Goal: Task Accomplishment & Management: Use online tool/utility

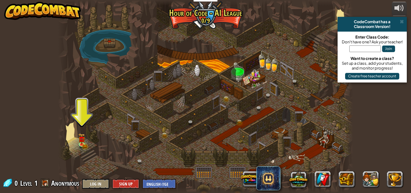
click at [74, 146] on div at bounding box center [205, 96] width 295 height 193
click at [76, 145] on div at bounding box center [205, 96] width 295 height 193
drag, startPoint x: 76, startPoint y: 145, endPoint x: 84, endPoint y: 147, distance: 8.5
click at [84, 147] on div "Storm Siege (Locked) Deep in the [GEOGRAPHIC_DATA]... two forces emerged! Magic…" at bounding box center [205, 96] width 295 height 193
click at [84, 147] on link at bounding box center [83, 144] width 12 height 12
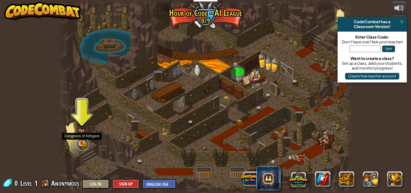
click at [84, 147] on link at bounding box center [83, 144] width 12 height 12
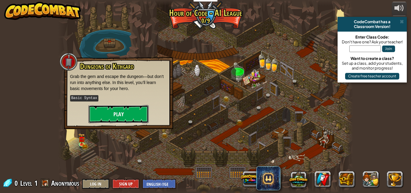
click at [103, 121] on button "Play" at bounding box center [118, 114] width 60 height 18
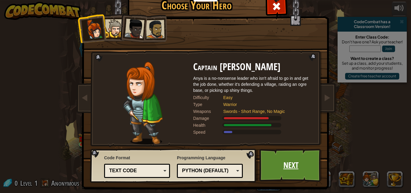
click at [281, 169] on link "Next" at bounding box center [290, 164] width 63 height 33
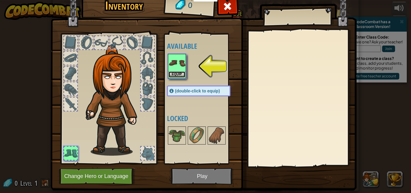
click at [174, 72] on button "Equip" at bounding box center [176, 74] width 17 height 6
click at [174, 126] on div at bounding box center [177, 135] width 18 height 18
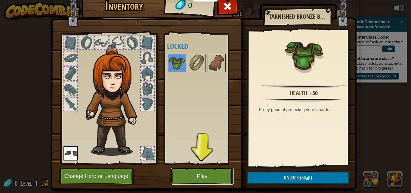
click at [206, 176] on button "Play" at bounding box center [202, 176] width 63 height 17
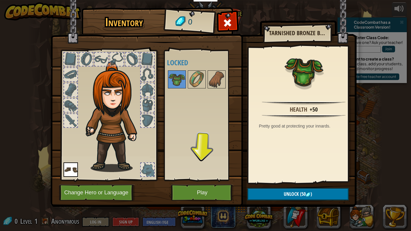
click at [206, 1] on body "Educators Create Free Account School & District Solutions Teacher Toolkit Previ…" at bounding box center [205, 0] width 411 height 1
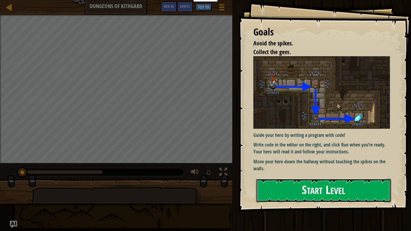
click at [359, 185] on button "Start Level" at bounding box center [323, 191] width 135 height 24
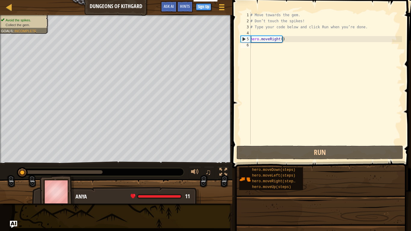
click at [359, 185] on div "Educators Create Free Account School & District Solutions Teacher Toolkit Previ…" at bounding box center [205, 115] width 411 height 231
click at [359, 185] on div "hero.moveDown(steps) hero.moveLeft(steps) hero.moveRight(steps) hero.moveUp(ste…" at bounding box center [323, 178] width 168 height 23
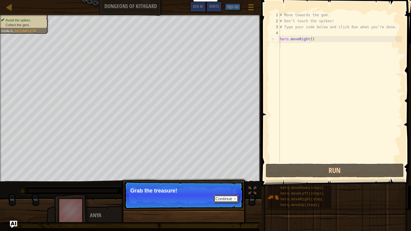
click at [220, 192] on button "Continue" at bounding box center [225, 199] width 25 height 8
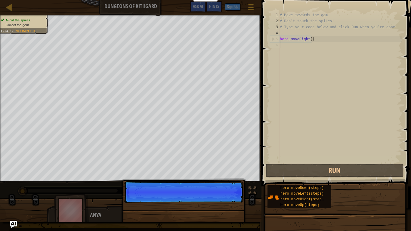
scroll to position [3, 0]
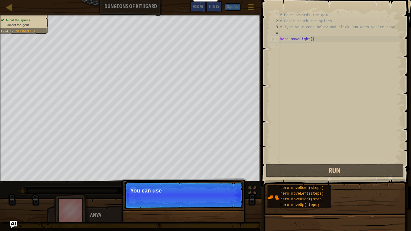
click at [220, 192] on p "Continue You can use" at bounding box center [183, 195] width 119 height 28
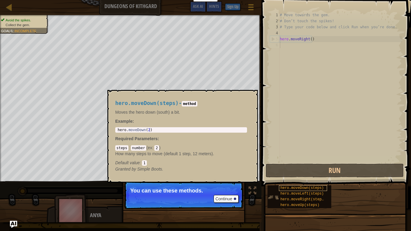
drag, startPoint x: 220, startPoint y: 198, endPoint x: 286, endPoint y: 190, distance: 67.0
click at [286, 190] on div "Map Dungeons of Kithgard Game Menu Done Sign Up Hints Ask AI 1 הההההההההההההההה…" at bounding box center [205, 115] width 411 height 231
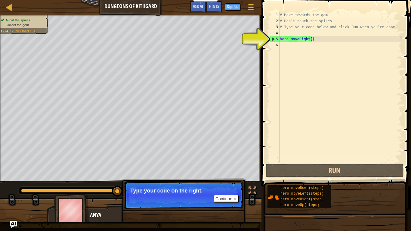
click at [310, 41] on div "# Move towards the gem. # Don’t touch the spikes! # Type your code below and cl…" at bounding box center [339, 93] width 123 height 162
type textarea "hero.moveRight()"
click at [292, 49] on div "# Move towards the gem. # Don’t touch the spikes! # Type your code below and cl…" at bounding box center [339, 93] width 123 height 162
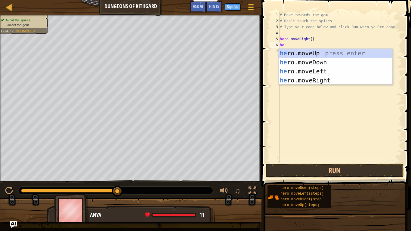
type textarea "her"
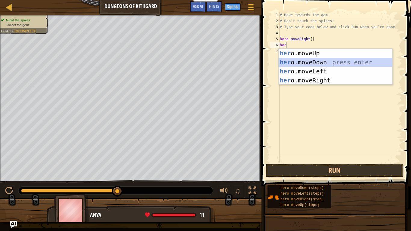
click at [304, 65] on div "her o.moveUp press enter her o.moveDown press enter her o.moveLeft press enter …" at bounding box center [335, 76] width 114 height 54
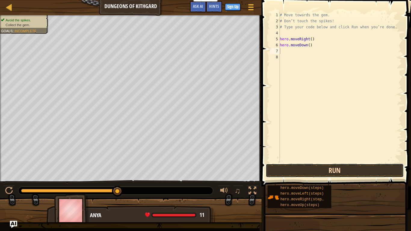
click at [336, 169] on button "Run" at bounding box center [334, 170] width 138 height 14
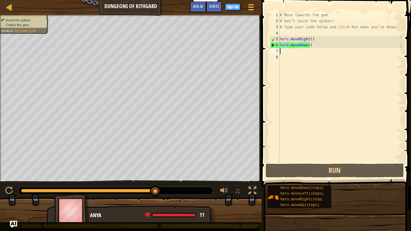
type textarea "h"
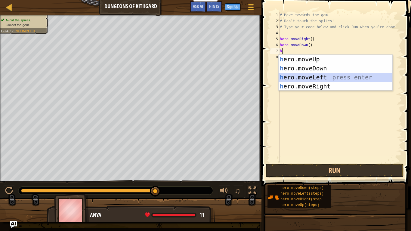
click at [319, 74] on div "h ero.moveUp press enter h ero.moveDown press enter h ero.moveLeft press enter …" at bounding box center [335, 82] width 114 height 54
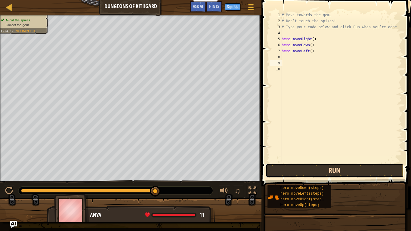
click at [359, 169] on button "Run" at bounding box center [334, 170] width 138 height 14
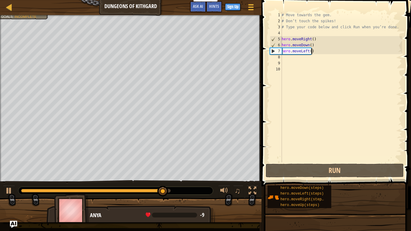
click at [313, 53] on div "# Move towards the gem. # Don’t touch the spikes! # Type your code below and cl…" at bounding box center [340, 93] width 121 height 162
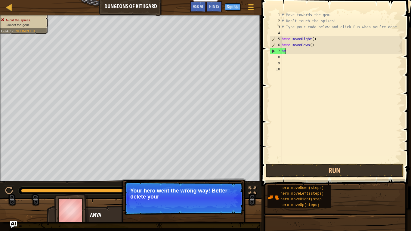
type textarea "h"
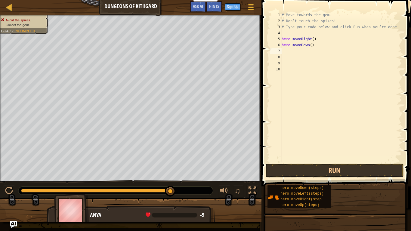
click at [290, 53] on div "# Move towards the gem. # Don’t touch the spikes! # Type your code below and cl…" at bounding box center [340, 93] width 121 height 162
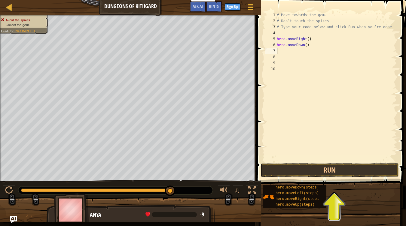
type textarea "h"
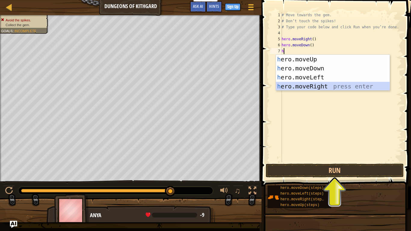
click at [315, 83] on div "h ero.moveUp press enter h ero.moveDown press enter h ero.moveLeft press enter …" at bounding box center [333, 82] width 114 height 54
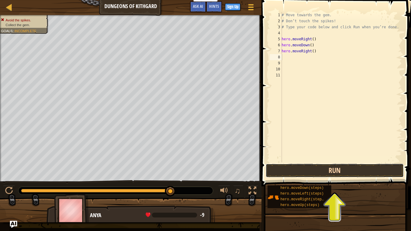
click at [331, 171] on button "Run" at bounding box center [334, 170] width 138 height 14
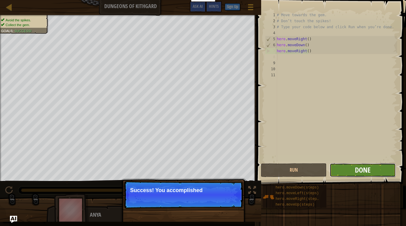
click at [372, 168] on button "Done" at bounding box center [363, 170] width 66 height 14
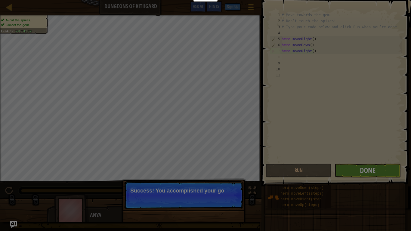
click at [372, 1] on body "Educators Create Free Account School & District Solutions Teacher Toolkit Previ…" at bounding box center [205, 0] width 411 height 1
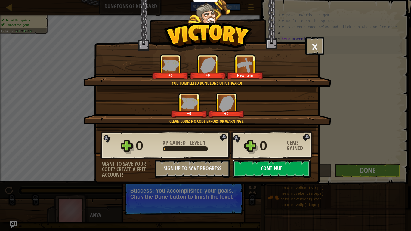
click at [251, 167] on button "Continue" at bounding box center [272, 169] width 78 height 18
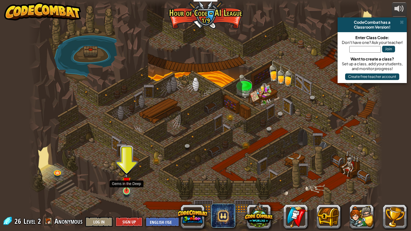
click at [122, 188] on img at bounding box center [126, 181] width 9 height 20
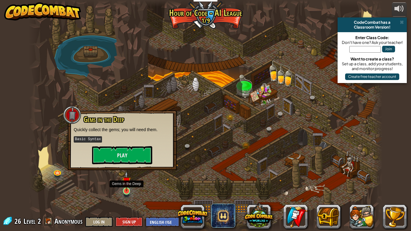
click at [122, 188] on img at bounding box center [126, 181] width 9 height 20
drag, startPoint x: 122, startPoint y: 188, endPoint x: 121, endPoint y: 148, distance: 39.7
click at [121, 148] on div "Storm Siege (Locked) Deep in the [GEOGRAPHIC_DATA]... two forces emerged! Magic…" at bounding box center [205, 115] width 353 height 231
click at [121, 148] on button "Play" at bounding box center [122, 155] width 60 height 18
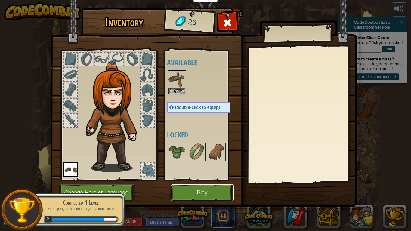
click at [200, 188] on button "Play" at bounding box center [202, 192] width 63 height 17
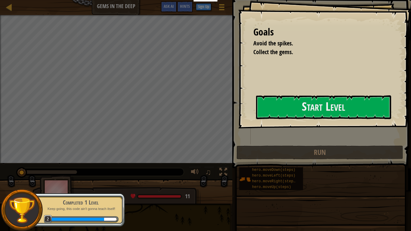
click at [238, 128] on div "Goals Avoid the spikes. Collect the gems. Start Level Error loading from server…" at bounding box center [324, 64] width 173 height 128
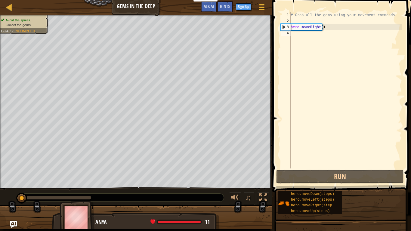
type textarea "h"
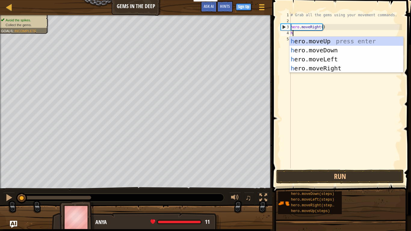
scroll to position [3, 0]
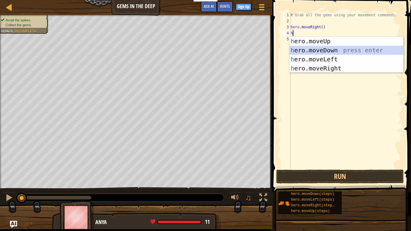
click at [320, 48] on div "h ero.moveUp press enter h ero.moveDown press enter h ero.moveLeft press enter …" at bounding box center [346, 64] width 114 height 54
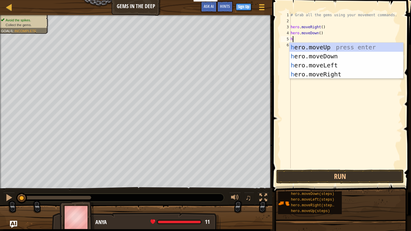
type textarea "he"
click at [322, 44] on div "he ro.moveUp press enter he ro.moveDown press enter he ro.moveLeft press enter …" at bounding box center [346, 70] width 114 height 54
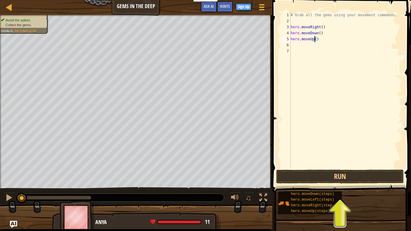
click at [314, 40] on div "# Grab all the gems using your movement commands. hero . moveRight ( ) hero . m…" at bounding box center [345, 96] width 112 height 168
click at [314, 40] on div "# Grab all the gems using your movement commands. hero . moveRight ( ) hero . m…" at bounding box center [345, 90] width 112 height 156
type textarea "hero.moveUp(2)"
click at [302, 50] on div "# Grab all the gems using your movement commands. hero . moveRight ( ) hero . m…" at bounding box center [345, 96] width 112 height 168
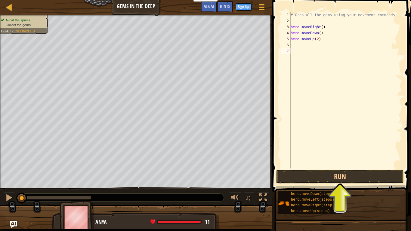
scroll to position [3, 0]
click at [302, 47] on div "# Grab all the gems using your movement commands. hero . moveRight ( ) hero . m…" at bounding box center [345, 96] width 112 height 168
type textarea "h"
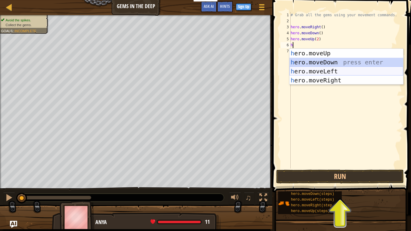
drag, startPoint x: 323, startPoint y: 66, endPoint x: 326, endPoint y: 71, distance: 5.3
click at [326, 71] on div "h ero.moveUp press enter h ero.moveDown press enter h ero.moveLeft press enter …" at bounding box center [346, 76] width 114 height 54
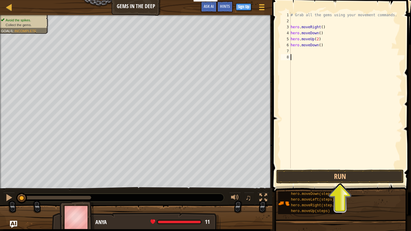
click at [326, 71] on div "# Grab all the gems using your movement commands. hero . moveRight ( ) hero . m…" at bounding box center [345, 96] width 112 height 168
click at [319, 48] on div "# Grab all the gems using your movement commands. hero . moveRight ( ) hero . m…" at bounding box center [345, 96] width 112 height 168
click at [319, 45] on div "# Grab all the gems using your movement commands. hero . moveRight ( ) hero . m…" at bounding box center [345, 96] width 112 height 168
type textarea "hero.moveright()"
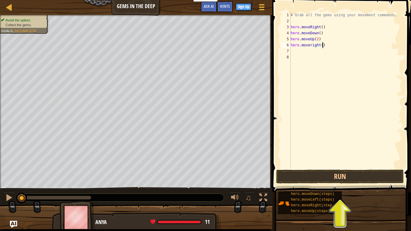
scroll to position [3, 0]
click at [310, 173] on button "Run" at bounding box center [339, 177] width 127 height 14
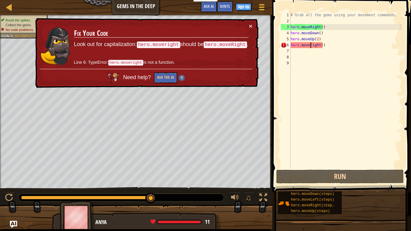
click at [311, 45] on div "# Grab all the gems using your movement commands. hero . moveRight ( ) hero . m…" at bounding box center [345, 96] width 112 height 168
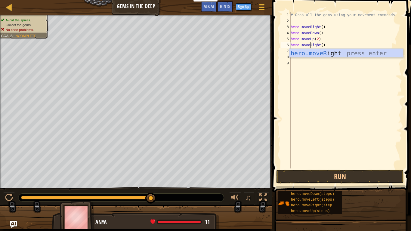
scroll to position [3, 2]
click at [338, 54] on div "hero.moveR ight press enter" at bounding box center [346, 62] width 114 height 27
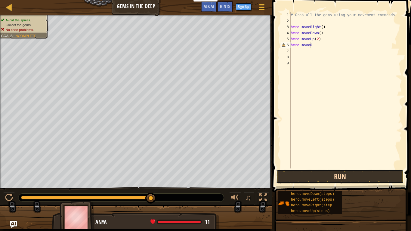
click at [364, 178] on button "Run" at bounding box center [339, 177] width 127 height 14
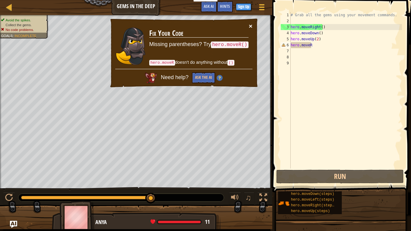
drag, startPoint x: 248, startPoint y: 29, endPoint x: 252, endPoint y: 26, distance: 4.5
click at [252, 26] on button "×" at bounding box center [251, 26] width 4 height 6
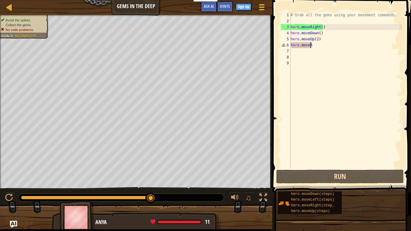
click at [312, 48] on div "# Grab all the gems using your movement commands. hero . moveRight ( ) hero . m…" at bounding box center [345, 96] width 112 height 168
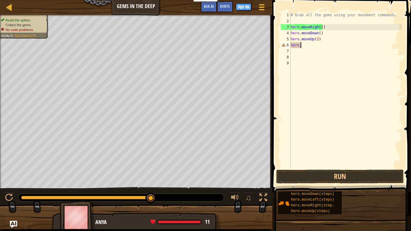
scroll to position [3, 0]
type textarea "h"
click at [298, 45] on div "# Grab all the gems using your movement commands. hero . moveRight ( ) hero . m…" at bounding box center [345, 96] width 112 height 168
click at [292, 46] on div "# Grab all the gems using your movement commands. hero . moveRight ( ) hero . m…" at bounding box center [345, 96] width 112 height 168
type textarea "h"
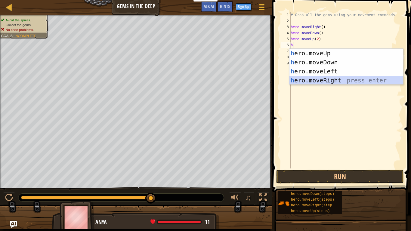
click at [332, 77] on div "h ero.moveUp press enter h ero.moveDown press enter h ero.moveLeft press enter …" at bounding box center [346, 76] width 114 height 54
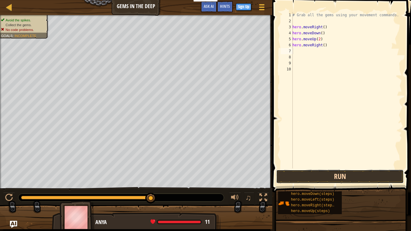
click at [344, 179] on button "Run" at bounding box center [339, 177] width 127 height 14
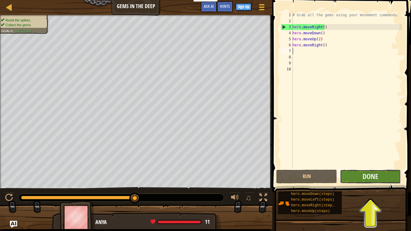
click at [395, 170] on button "Done" at bounding box center [370, 177] width 61 height 14
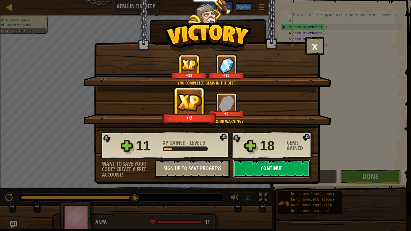
click at [283, 171] on button "Continue" at bounding box center [272, 169] width 78 height 18
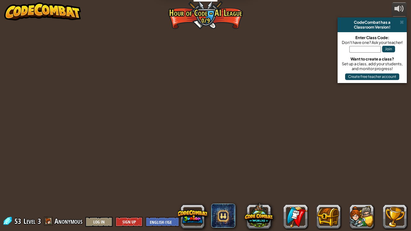
click at [283, 171] on div "powered by CodeCombat has a Classroom Version! Enter Class Code: Don't have one…" at bounding box center [205, 115] width 411 height 231
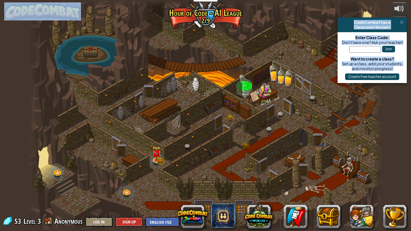
drag, startPoint x: 283, startPoint y: 171, endPoint x: 258, endPoint y: 149, distance: 34.1
drag, startPoint x: 157, startPoint y: 164, endPoint x: 156, endPoint y: 155, distance: 9.2
click at [156, 155] on div at bounding box center [156, 158] width 7 height 7
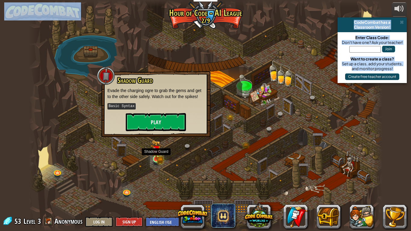
click at [156, 155] on img at bounding box center [155, 150] width 9 height 20
drag, startPoint x: 156, startPoint y: 155, endPoint x: 160, endPoint y: 119, distance: 35.8
click at [160, 119] on div "Storm Siege (Locked) Deep in the [GEOGRAPHIC_DATA]... two forces emerged! Magic…" at bounding box center [205, 115] width 353 height 231
click at [160, 119] on button "Play" at bounding box center [156, 122] width 60 height 18
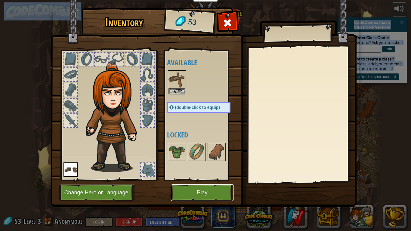
click at [196, 191] on button "Play" at bounding box center [202, 192] width 63 height 17
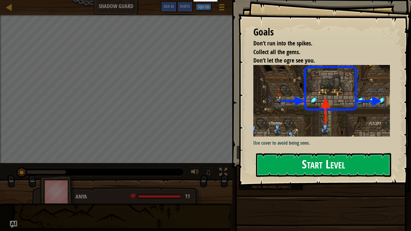
click at [321, 169] on button "Start Level" at bounding box center [323, 165] width 135 height 24
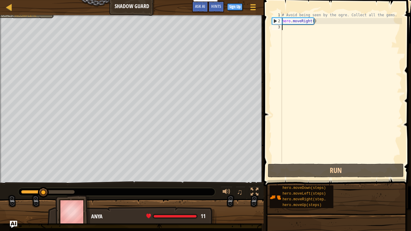
click at [290, 30] on div "# Avoid being seen by the ogre. Collect all the gems. hero . moveRight ( )" at bounding box center [340, 93] width 121 height 162
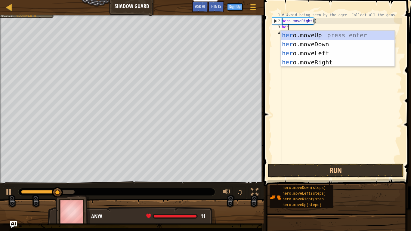
scroll to position [3, 0]
type textarea "hero"
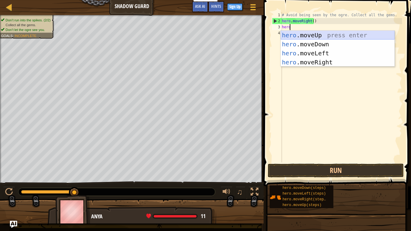
click at [319, 34] on div "hero .moveUp press enter hero .moveDown press enter hero .moveLeft press enter …" at bounding box center [337, 58] width 114 height 54
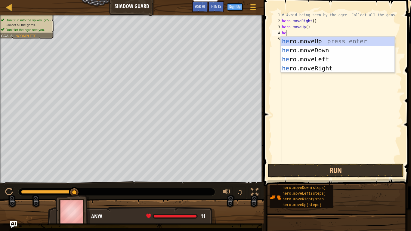
type textarea "hero"
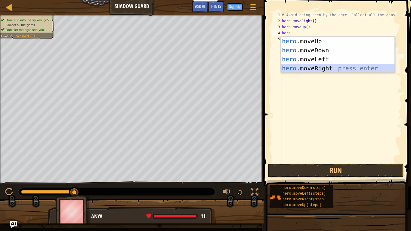
click at [330, 65] on div "hero .moveUp press enter hero .moveDown press enter hero .moveLeft press enter …" at bounding box center [337, 64] width 114 height 54
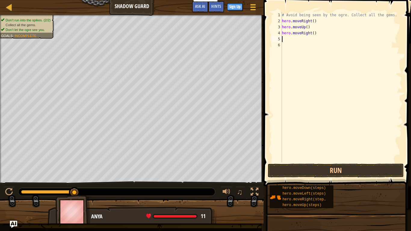
scroll to position [3, 0]
type textarea "h"
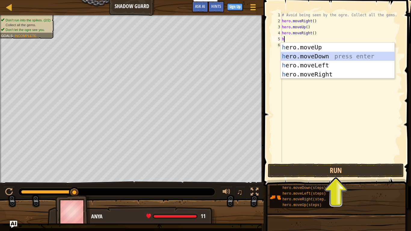
click at [328, 53] on div "h ero.moveUp press enter h ero.moveDown press enter h ero.moveLeft press enter …" at bounding box center [337, 70] width 114 height 54
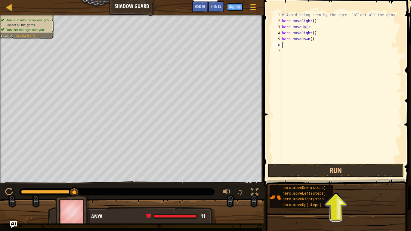
type textarea "h"
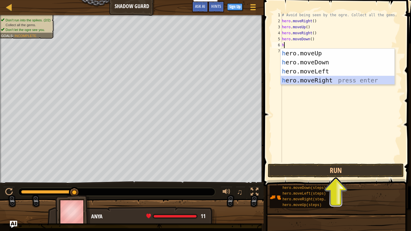
click at [318, 77] on div "h ero.moveUp press enter h ero.moveDown press enter h ero.moveLeft press enter …" at bounding box center [337, 76] width 114 height 54
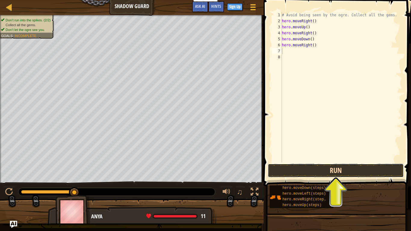
click at [321, 171] on button "Run" at bounding box center [335, 170] width 136 height 14
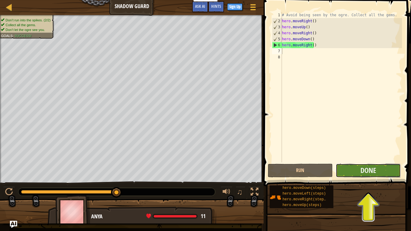
click at [365, 164] on button "Done" at bounding box center [367, 170] width 65 height 14
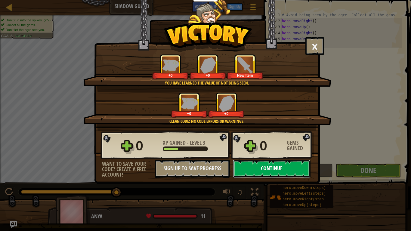
click at [285, 165] on button "Continue" at bounding box center [272, 169] width 78 height 18
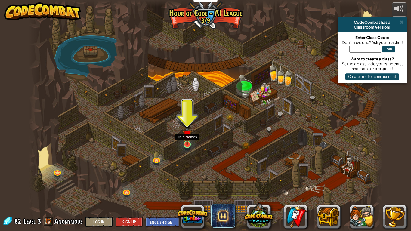
click at [190, 138] on img at bounding box center [186, 134] width 9 height 20
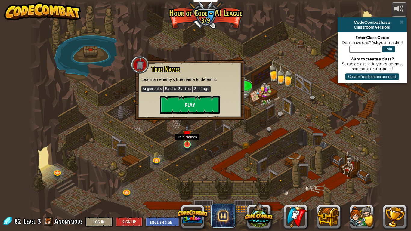
click at [190, 138] on img at bounding box center [186, 134] width 9 height 20
click at [201, 110] on button "Play" at bounding box center [190, 105] width 60 height 18
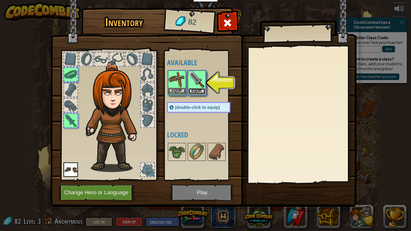
drag, startPoint x: 198, startPoint y: 89, endPoint x: 185, endPoint y: 80, distance: 15.5
click at [178, 90] on div "Available Equip Equip Equip (double-click to equip) Locked" at bounding box center [204, 115] width 75 height 125
click at [181, 90] on button "Equip" at bounding box center [176, 91] width 17 height 6
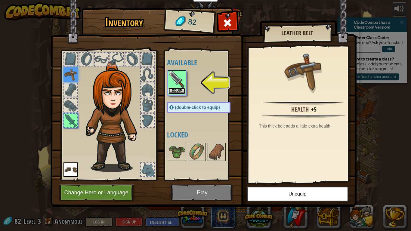
click at [180, 91] on button "Equip" at bounding box center [176, 91] width 17 height 6
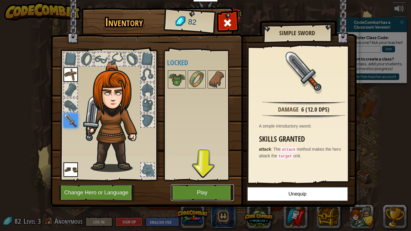
click at [202, 190] on button "Play" at bounding box center [202, 192] width 63 height 17
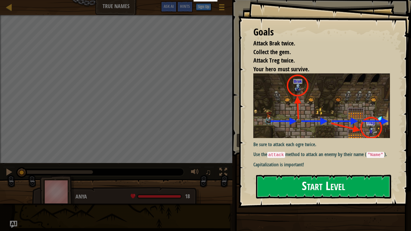
click at [279, 186] on button "Start Level" at bounding box center [323, 187] width 135 height 24
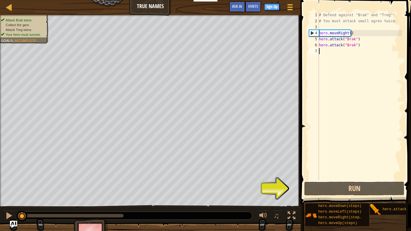
click at [326, 58] on div "# Defend against "Brak" and "Treg"! # You must attack small ogres twice. hero .…" at bounding box center [359, 102] width 84 height 180
type textarea "h"
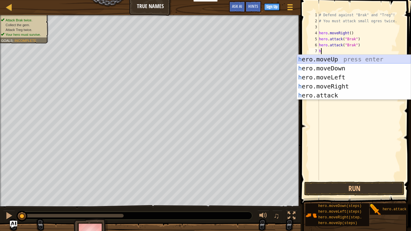
click at [342, 60] on div "h ero.moveUp press enter h ero.moveDown press enter h ero.moveLeft press enter …" at bounding box center [354, 86] width 114 height 63
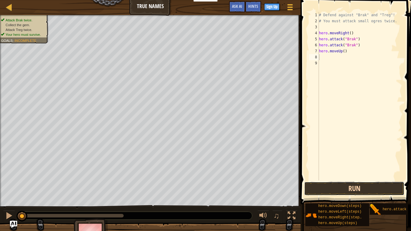
click at [365, 192] on button "Run" at bounding box center [354, 189] width 100 height 14
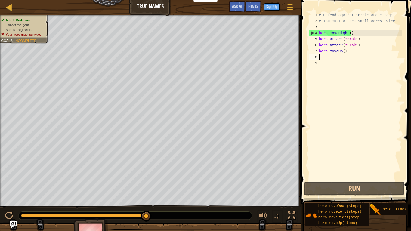
click at [325, 58] on div "# Defend against "Brak" and "Treg"! # You must attack small ogres twice. hero .…" at bounding box center [359, 102] width 84 height 180
click at [349, 48] on div "# Defend against "Brak" and "Treg"! # You must attack small ogres twice. hero .…" at bounding box center [359, 102] width 84 height 180
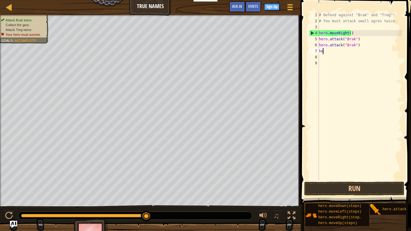
type textarea "h"
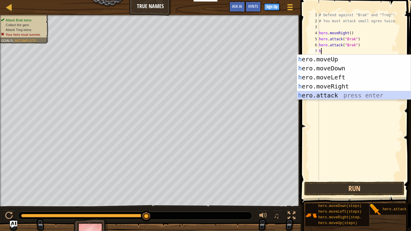
click at [325, 96] on div "h ero.moveUp press enter h ero.moveDown press enter h ero.moveLeft press enter …" at bounding box center [354, 86] width 114 height 63
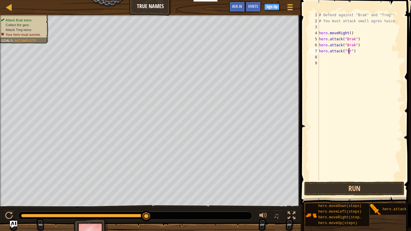
scroll to position [3, 2]
type textarea "hero.attack("treg")"
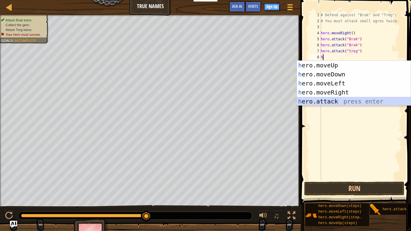
click at [350, 97] on div "h ero.moveUp press enter h ero.moveDown press enter h ero.moveLeft press enter …" at bounding box center [354, 92] width 114 height 63
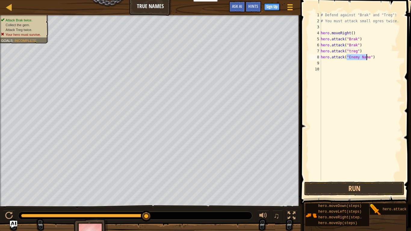
scroll to position [3, 2]
type textarea "hero.attack("treg")"
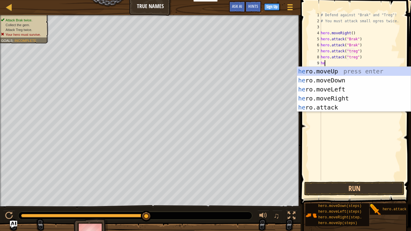
type textarea "her"
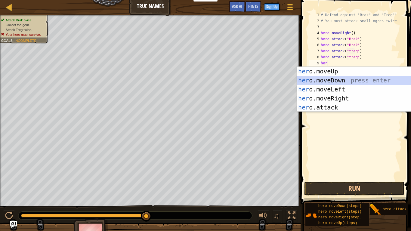
click at [324, 80] on div "her o.moveUp press enter her o.moveDown press enter her o.moveLeft press enter …" at bounding box center [354, 98] width 114 height 63
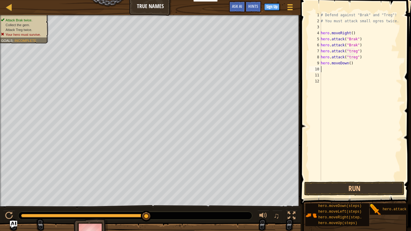
type textarea "h"
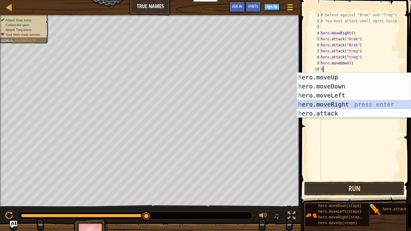
click at [333, 102] on div "h ero.moveUp press enter h ero.moveDown press enter h ero.moveLeft press enter …" at bounding box center [354, 104] width 114 height 63
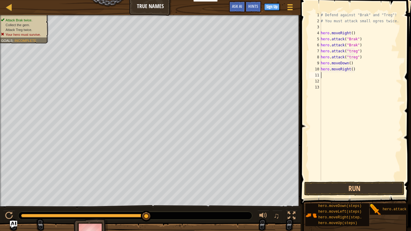
click at [326, 75] on div "# Defend against "Brak" and "Treg"! # You must attack small ogres twice. hero .…" at bounding box center [360, 102] width 82 height 180
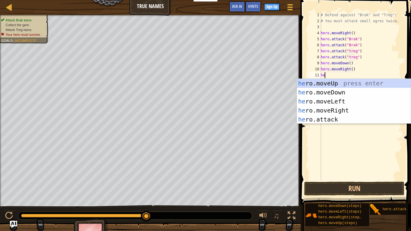
type textarea "her"
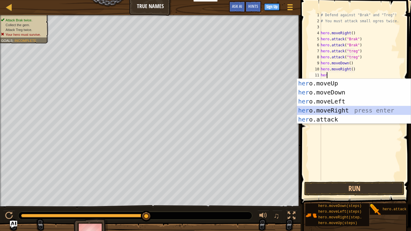
click at [344, 106] on div "her o.moveUp press enter her o.moveDown press enter her o.moveLeft press enter …" at bounding box center [354, 110] width 114 height 63
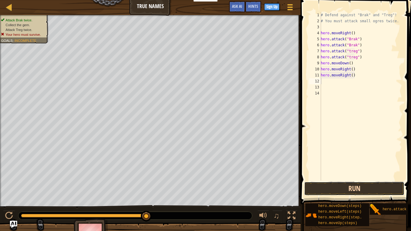
click at [347, 187] on button "Run" at bounding box center [354, 189] width 100 height 14
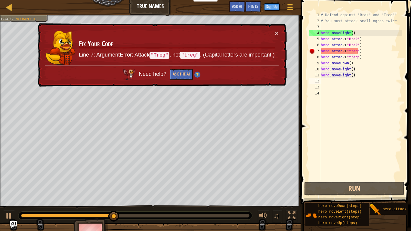
click at [274, 32] on td "Fix Your Code Line 7: ArgumentError: Attack "Treg" , not "treg" . (Capital lett…" at bounding box center [176, 48] width 196 height 36
click at [276, 30] on button "×" at bounding box center [277, 33] width 4 height 6
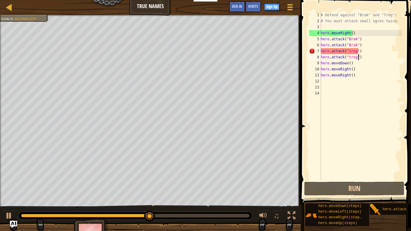
click at [358, 54] on div "# Defend against "Brak" and "Treg"! # You must attack small ogres twice. hero .…" at bounding box center [360, 102] width 82 height 180
click at [359, 52] on div "# Defend against "Brak" and "Treg"! # You must attack small ogres twice. hero .…" at bounding box center [360, 102] width 82 height 180
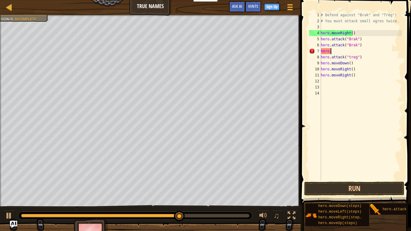
type textarea "h"
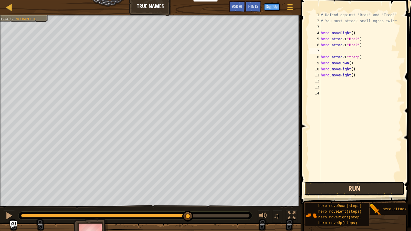
click at [353, 184] on button "Run" at bounding box center [354, 189] width 100 height 14
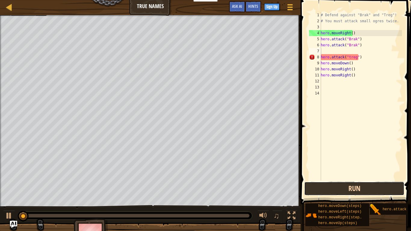
click at [353, 184] on button "Run" at bounding box center [354, 189] width 100 height 14
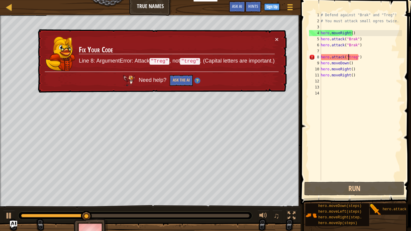
click at [348, 57] on div "# Defend against "Brak" and "Treg"! # You must attack small ogres twice. hero .…" at bounding box center [360, 102] width 82 height 180
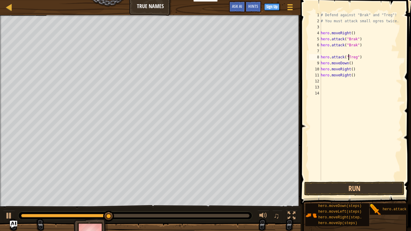
scroll to position [3, 2]
type textarea "hero.attack("Treg")"
click at [351, 191] on button "Run" at bounding box center [354, 189] width 100 height 14
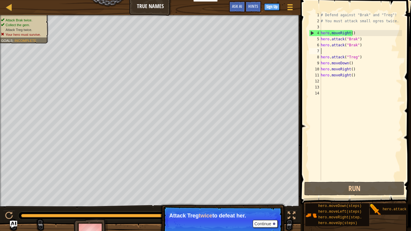
click at [332, 50] on div "# Defend against "Brak" and "Treg"! # You must attack small ogres twice. hero .…" at bounding box center [360, 102] width 82 height 180
type textarea "f"
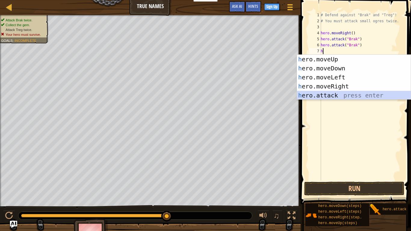
click at [340, 93] on div "h ero.moveUp press enter h ero.moveDown press enter h ero.moveLeft press enter …" at bounding box center [354, 86] width 114 height 63
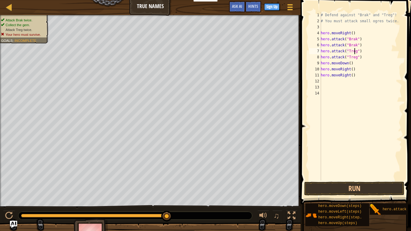
scroll to position [3, 3]
type textarea "hero.attack("Trege")"
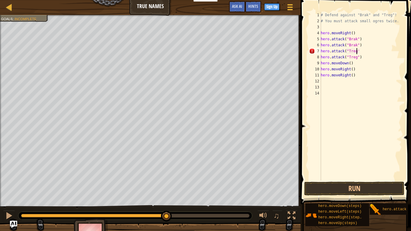
scroll to position [3, 2]
type textarea "hero.attack("Treg"0"
click at [370, 190] on button "Run" at bounding box center [354, 189] width 100 height 14
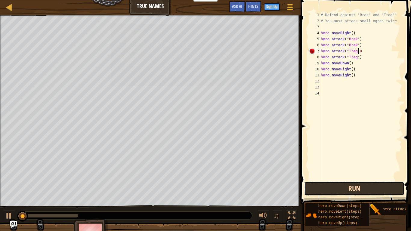
click at [370, 190] on button "Run" at bounding box center [354, 189] width 100 height 14
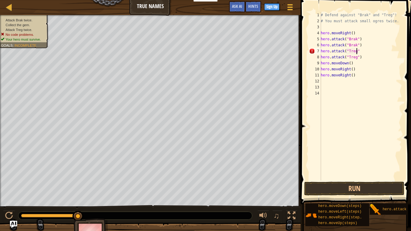
type textarea "hero.attack("Treg")"
click at [365, 191] on button "Run" at bounding box center [354, 189] width 100 height 14
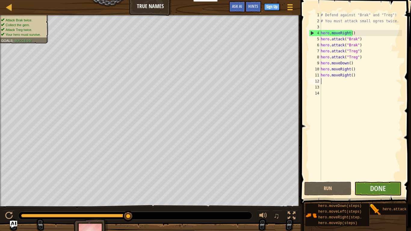
click at [326, 82] on div "# Defend against "Brak" and "Treg"! # You must attack small ogres twice. hero .…" at bounding box center [360, 102] width 82 height 180
type textarea "h"
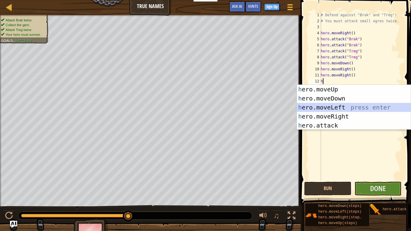
click at [347, 110] on div "h ero.moveUp press enter h ero.moveDown press enter h ero.moveLeft press enter …" at bounding box center [354, 116] width 114 height 63
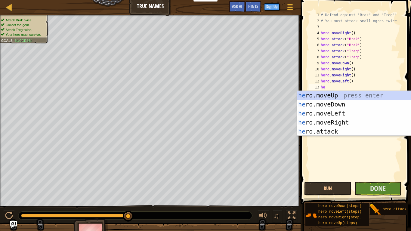
type textarea "her"
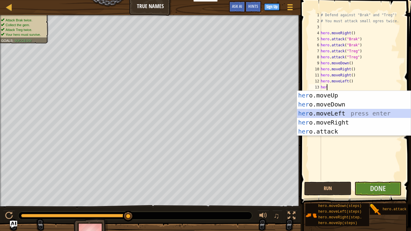
click at [339, 111] on div "her o.moveUp press enter her o.moveDown press enter her o.moveLeft press enter …" at bounding box center [354, 122] width 114 height 63
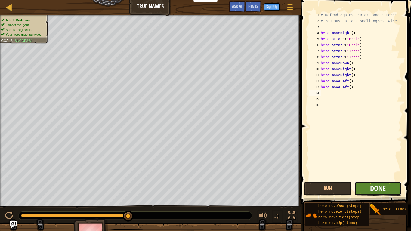
click at [374, 191] on span "Done" at bounding box center [378, 188] width 16 height 10
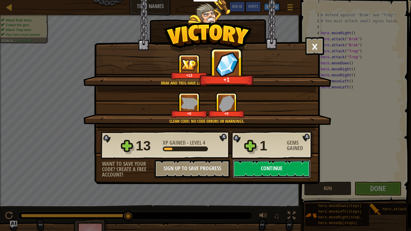
click at [292, 169] on button "Continue" at bounding box center [272, 169] width 78 height 18
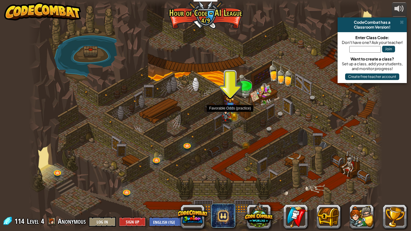
click at [225, 111] on img at bounding box center [225, 113] width 9 height 17
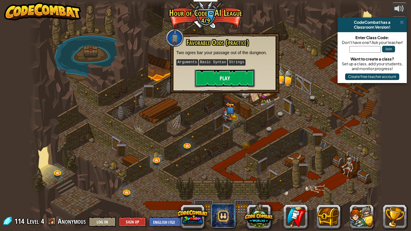
click at [230, 84] on button "Play" at bounding box center [224, 78] width 60 height 18
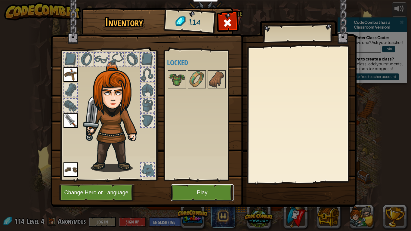
click at [198, 192] on button "Play" at bounding box center [202, 192] width 63 height 17
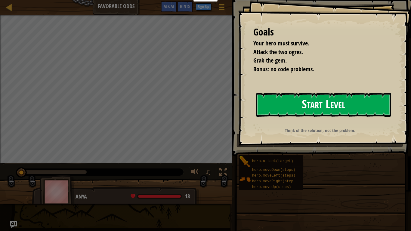
click at [281, 103] on button "Start Level" at bounding box center [323, 105] width 135 height 24
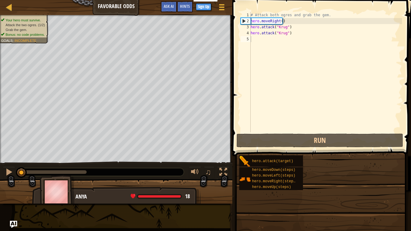
click at [281, 103] on div "Educators Create Free Account School & District Solutions Teacher Toolkit Previ…" at bounding box center [205, 115] width 411 height 231
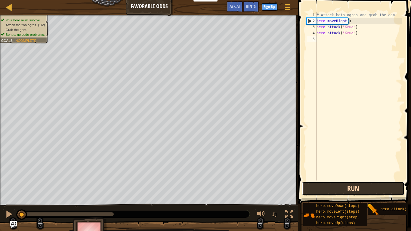
click at [328, 187] on button "Run" at bounding box center [353, 189] width 102 height 14
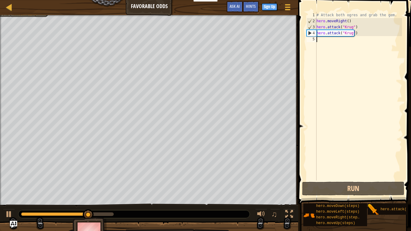
type textarea "h"
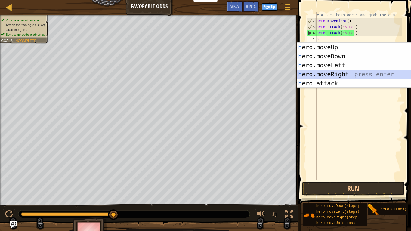
click at [358, 73] on div "h ero.moveUp press enter h ero.moveDown press enter h ero.moveLeft press enter …" at bounding box center [354, 74] width 114 height 63
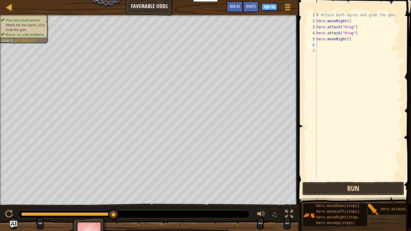
click at [357, 191] on button "Run" at bounding box center [353, 189] width 102 height 14
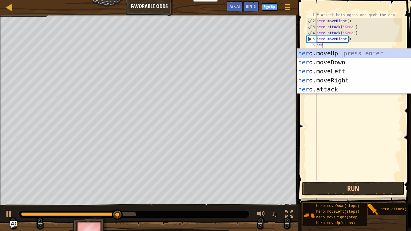
scroll to position [3, 0]
type textarea "hero"
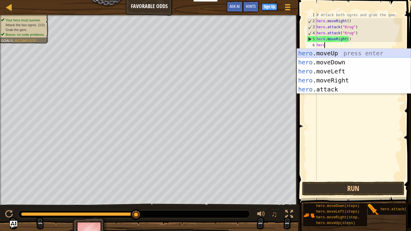
click at [339, 51] on div "hero .moveUp press enter hero .moveDown press enter hero .moveLeft press enter …" at bounding box center [354, 80] width 114 height 63
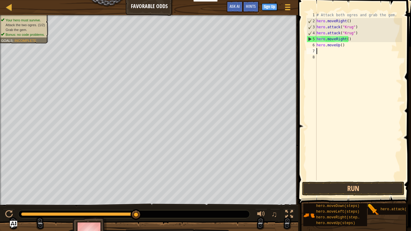
scroll to position [3, 0]
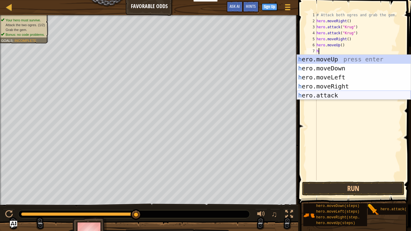
click at [328, 91] on div "h ero.moveUp press enter h ero.moveDown press enter h ero.moveLeft press enter …" at bounding box center [354, 86] width 114 height 63
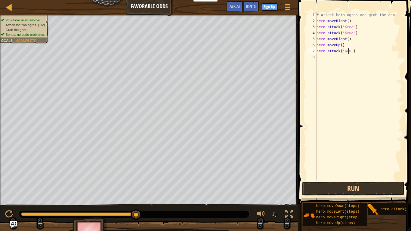
scroll to position [3, 3]
type textarea "hero.attack("Grump")"
click at [328, 61] on div "# Attack both ogres and grab the gem. hero . moveRight ( ) hero . attack ( "Kru…" at bounding box center [358, 102] width 87 height 180
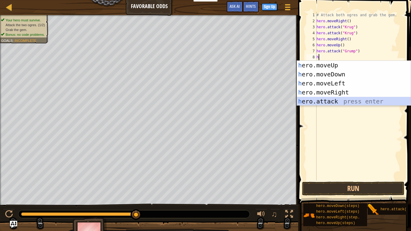
click at [330, 100] on div "h ero.moveUp press enter h ero.moveDown press enter h ero.moveLeft press enter …" at bounding box center [354, 92] width 114 height 63
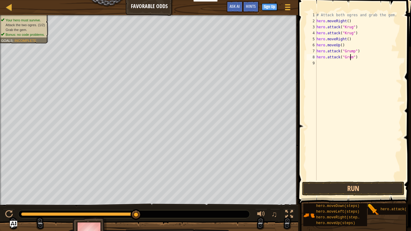
scroll to position [3, 3]
type textarea "hero.attack("Grump")"
click at [355, 186] on button "Run" at bounding box center [353, 189] width 102 height 14
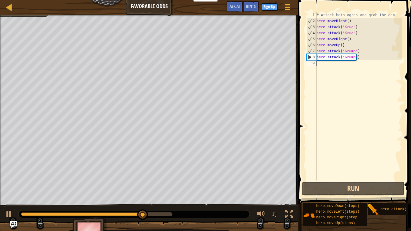
click at [334, 64] on div "# Attack both ogres and grab the gem. hero . moveRight ( ) hero . attack ( "[PE…" at bounding box center [358, 102] width 87 height 180
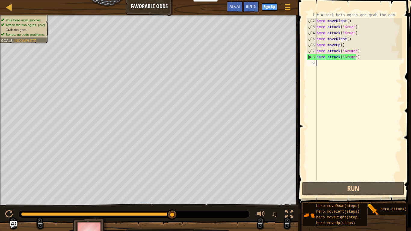
type textarea "h"
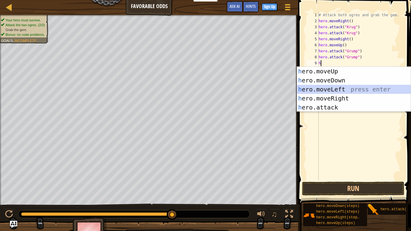
click at [339, 85] on div "h ero.moveUp press enter h ero.moveDown press enter h ero.moveLeft press enter …" at bounding box center [354, 98] width 114 height 63
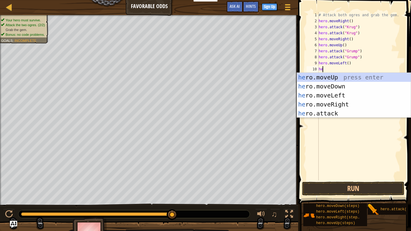
type textarea "her"
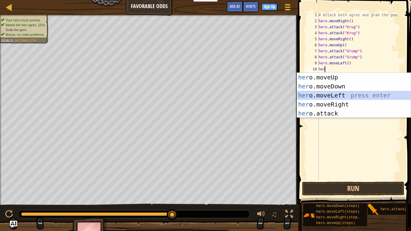
click at [340, 96] on div "her o.moveUp press enter her o.moveDown press enter her o.moveLeft press enter …" at bounding box center [354, 104] width 114 height 63
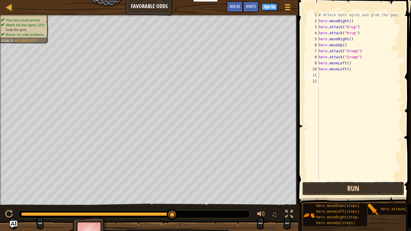
click at [338, 190] on button "Run" at bounding box center [353, 189] width 102 height 14
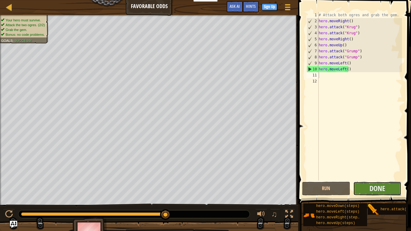
click at [367, 191] on button "Done" at bounding box center [377, 189] width 48 height 14
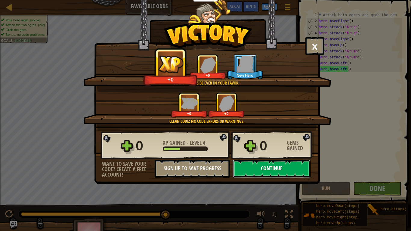
click at [277, 164] on button "Continue" at bounding box center [272, 169] width 78 height 18
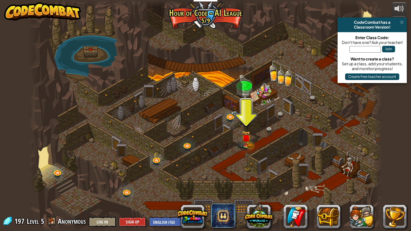
click at [240, 130] on div at bounding box center [205, 115] width 353 height 231
click at [243, 134] on img at bounding box center [245, 134] width 9 height 20
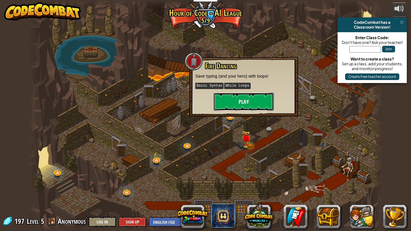
click at [261, 99] on button "Play" at bounding box center [243, 102] width 60 height 18
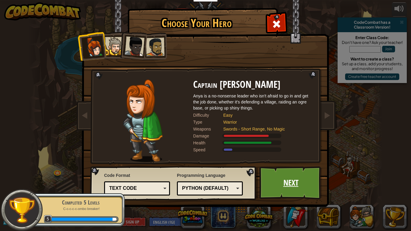
click at [275, 178] on link "Next" at bounding box center [290, 182] width 63 height 33
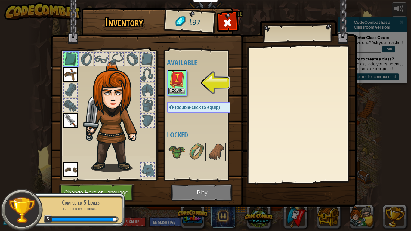
click at [173, 79] on img at bounding box center [176, 79] width 17 height 17
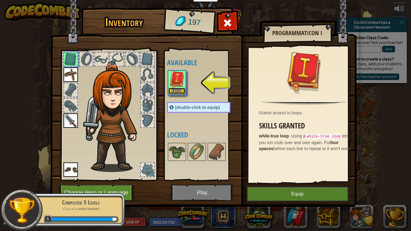
click at [175, 90] on button "Equip" at bounding box center [176, 91] width 17 height 6
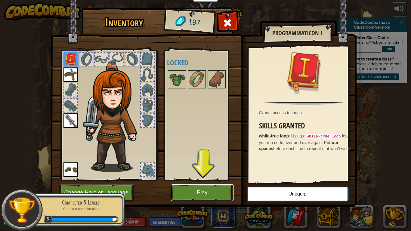
click at [221, 190] on button "Play" at bounding box center [202, 192] width 63 height 17
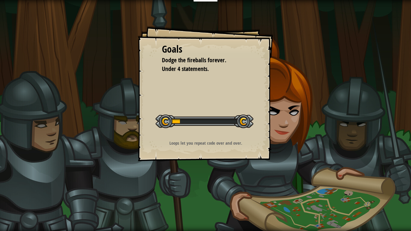
click at [228, 113] on div "Start Level" at bounding box center [204, 120] width 98 height 24
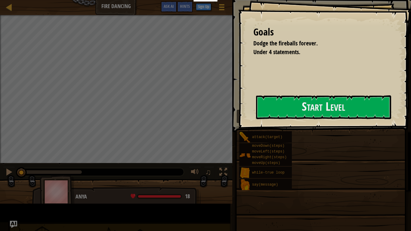
click at [256, 113] on button "Start Level" at bounding box center [323, 107] width 135 height 24
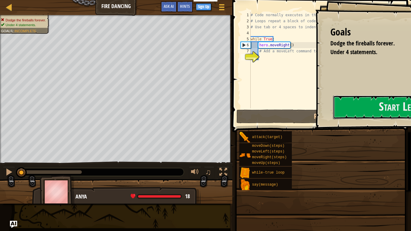
click at [228, 113] on div "Educators Create Free Account School & District Solutions Teacher Toolkit Previ…" at bounding box center [205, 115] width 411 height 231
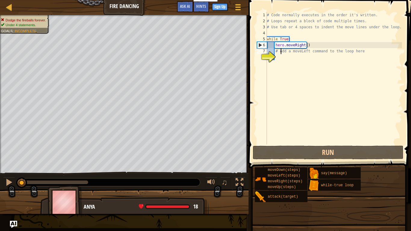
click at [280, 52] on div "# Code normally executes in the order it's written. # Loops repeat a block of c…" at bounding box center [333, 84] width 136 height 144
drag, startPoint x: 323, startPoint y: 53, endPoint x: 328, endPoint y: 59, distance: 7.2
click at [328, 59] on div "# Code normally executes in the order it's written. # Loops repeat a block of c…" at bounding box center [333, 84] width 136 height 144
type textarea "# Add a moveLeft command to the loop here"
click at [328, 59] on div "# Code normally executes in the order it's written. # Loops repeat a block of c…" at bounding box center [333, 78] width 136 height 132
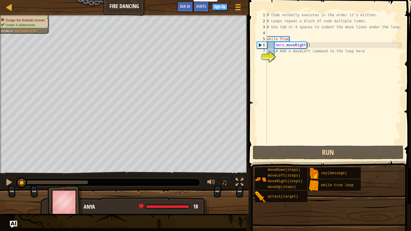
click at [267, 54] on div "8" at bounding box center [262, 57] width 10 height 6
click at [267, 57] on div "8" at bounding box center [262, 57] width 10 height 6
click at [267, 55] on div "8" at bounding box center [262, 57] width 10 height 6
click at [267, 60] on div "8" at bounding box center [262, 57] width 10 height 6
click at [267, 54] on div "8" at bounding box center [262, 57] width 10 height 6
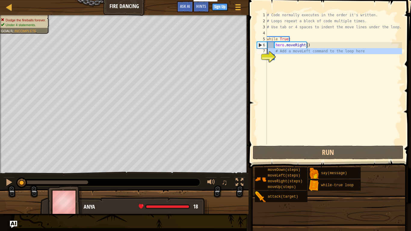
type textarea "# Add a moveLeft command to the loop here"
click at [267, 55] on div "8" at bounding box center [262, 57] width 10 height 6
type textarea "h"
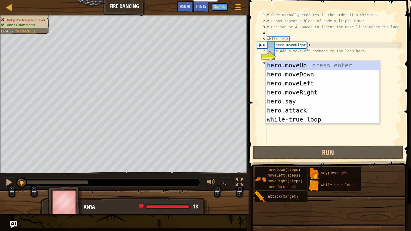
scroll to position [3, 0]
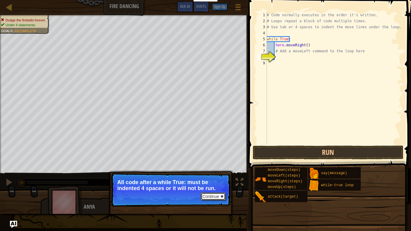
click at [212, 192] on button "Continue" at bounding box center [212, 196] width 25 height 8
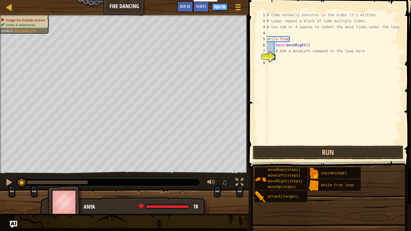
click at [276, 57] on div "# Code normally executes in the order it's written. # Loops repeat a block of c…" at bounding box center [333, 84] width 136 height 144
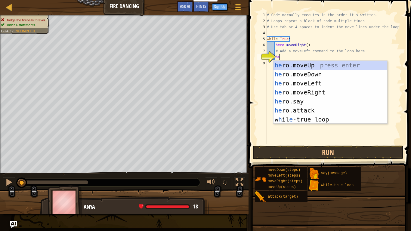
scroll to position [3, 1]
type textarea "her"
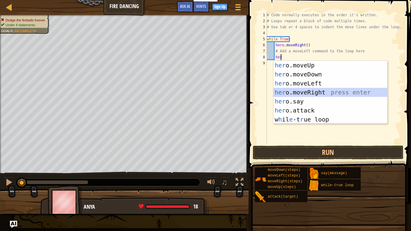
click at [314, 92] on div "her o.moveUp press enter her o.moveDown press enter her o.moveLeft press enter …" at bounding box center [330, 101] width 114 height 81
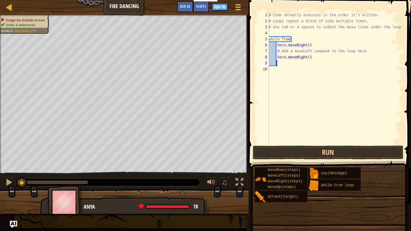
scroll to position [3, 0]
click at [321, 152] on button "Run" at bounding box center [327, 152] width 151 height 14
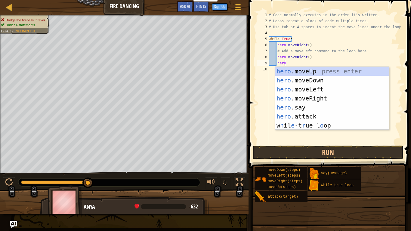
scroll to position [3, 1]
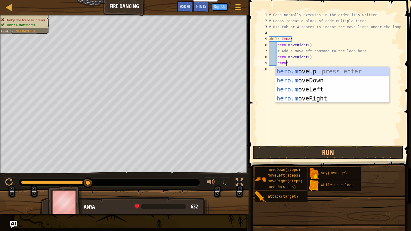
type textarea "heromo"
click at [300, 69] on div "hero . mo veUp press enter hero . mo veDown press enter hero . mo veLeft press …" at bounding box center [332, 94] width 114 height 54
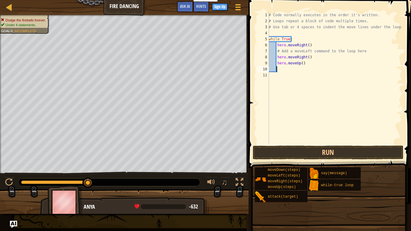
scroll to position [3, 0]
click at [328, 154] on button "Run" at bounding box center [327, 152] width 151 height 14
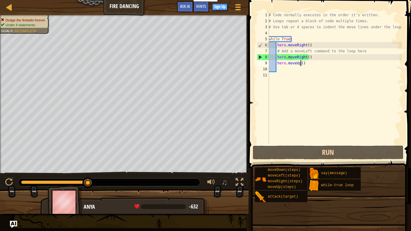
click at [300, 64] on div "# Code normally executes in the order it's written. # Loops repeat a block of c…" at bounding box center [334, 84] width 134 height 144
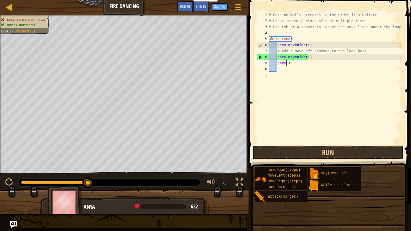
type textarea ")"
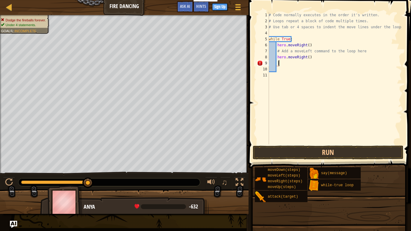
click at [280, 62] on div "# Code normally executes in the order it's written. # Loops repeat a block of c…" at bounding box center [334, 84] width 134 height 144
type textarea "h"
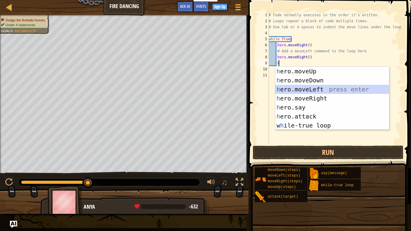
click at [313, 93] on div "h ero.moveUp press enter h ero.moveDown press enter h ero.moveLeft press enter …" at bounding box center [332, 107] width 114 height 81
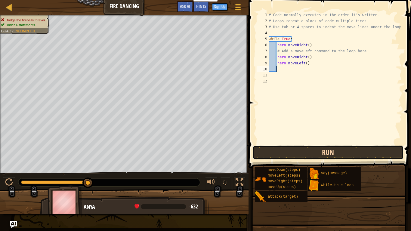
click at [329, 151] on button "Run" at bounding box center [327, 152] width 151 height 14
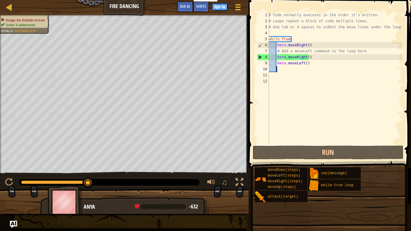
type textarea "h"
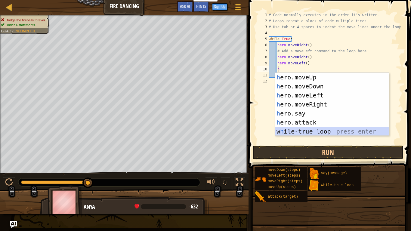
click at [295, 131] on div "h ero.moveUp press enter h ero.moveDown press enter h ero.moveLeft press enter …" at bounding box center [332, 113] width 114 height 81
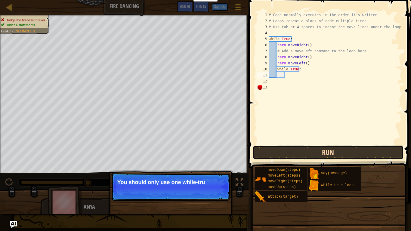
click at [301, 151] on button "Run" at bounding box center [327, 152] width 151 height 14
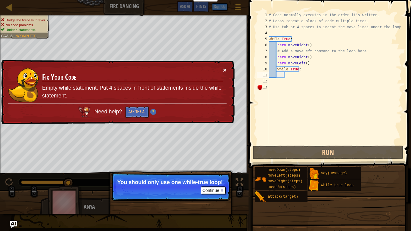
click at [225, 72] on button "×" at bounding box center [225, 70] width 4 height 6
click at [299, 70] on div "# Code normally executes in the order it's written. # Loops repeat a block of c…" at bounding box center [334, 84] width 134 height 144
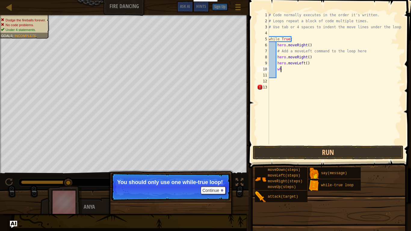
type textarea "w"
click at [301, 150] on button "Run" at bounding box center [327, 152] width 151 height 14
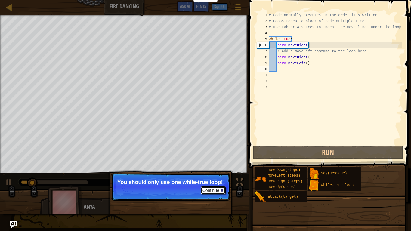
click at [224, 188] on button "Continue" at bounding box center [212, 190] width 25 height 8
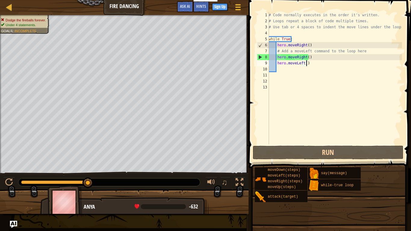
click at [307, 62] on div "# Code normally executes in the order it's written. # Loops repeat a block of c…" at bounding box center [334, 84] width 134 height 144
click at [308, 53] on div "# Code normally executes in the order it's written. # Loops repeat a block of c…" at bounding box center [334, 84] width 134 height 144
click at [309, 58] on div "# Code normally executes in the order it's written. # Loops repeat a block of c…" at bounding box center [334, 84] width 134 height 144
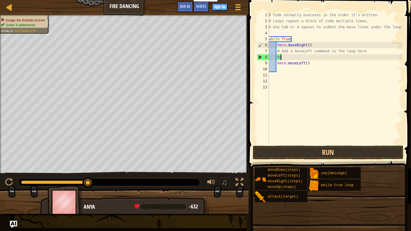
type textarea "h"
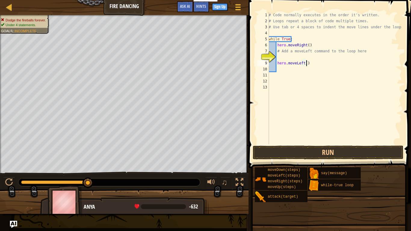
click at [309, 63] on div "# Code normally executes in the order it's written. # Loops repeat a block of c…" at bounding box center [334, 84] width 134 height 144
type textarea "h"
click at [276, 57] on div "# Code normally executes in the order it's written. # Loops repeat a block of c…" at bounding box center [334, 84] width 134 height 144
click at [283, 52] on div "# Code normally executes in the order it's written. # Loops repeat a block of c…" at bounding box center [334, 84] width 134 height 144
click at [289, 51] on div "# Code normally executes in the order it's written. # Loops repeat a block of c…" at bounding box center [334, 84] width 134 height 144
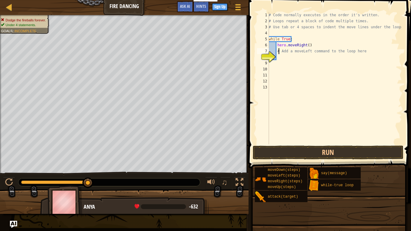
click at [278, 51] on div "# Code normally executes in the order it's written. # Loops repeat a block of c…" at bounding box center [334, 84] width 134 height 144
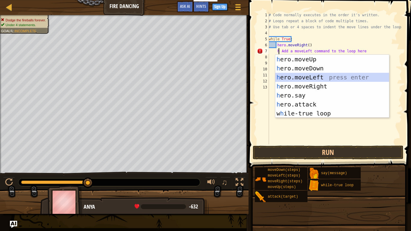
click at [316, 80] on div "h ero.moveUp press enter h ero.moveDown press enter h ero.moveLeft press enter …" at bounding box center [332, 95] width 114 height 81
type textarea "hero.moveLeft() Add a moveLeft command to the loop here"
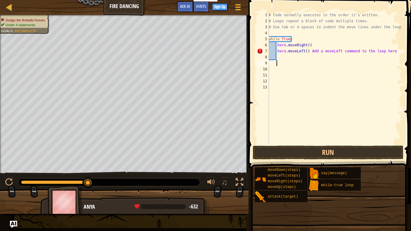
click at [293, 62] on div "# Code normally executes in the order it's written. # Loops repeat a block of c…" at bounding box center [334, 84] width 134 height 144
click at [296, 156] on button "Run" at bounding box center [327, 152] width 151 height 14
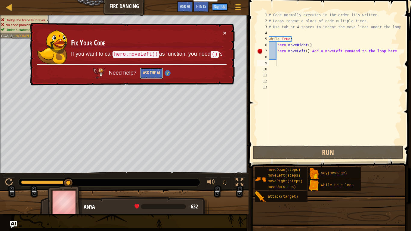
click at [151, 75] on button "Ask the AI" at bounding box center [151, 73] width 23 height 11
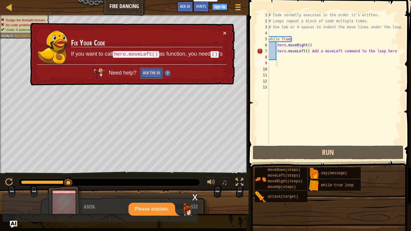
click at [151, 75] on button "Ask the AI" at bounding box center [151, 73] width 23 height 11
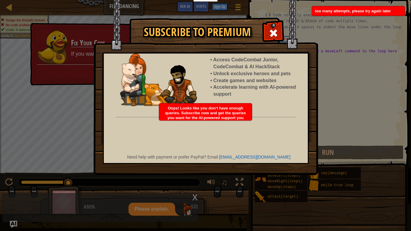
drag, startPoint x: 151, startPoint y: 75, endPoint x: 176, endPoint y: 146, distance: 75.7
click at [176, 1] on body "Educators Create Free Account School & District Solutions Teacher Toolkit Previ…" at bounding box center [205, 0] width 411 height 1
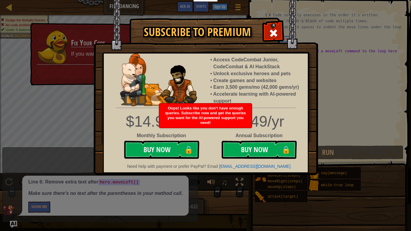
click at [270, 44] on img at bounding box center [205, 87] width 224 height 175
click at [272, 33] on span at bounding box center [273, 33] width 10 height 10
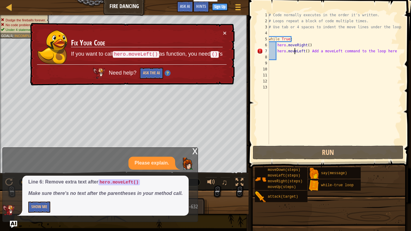
click at [293, 52] on div "# Code normally executes in the order it's written. # Loops repeat a block of c…" at bounding box center [334, 84] width 134 height 144
click at [306, 50] on div "# Code normally executes in the order it's written. # Loops repeat a block of c…" at bounding box center [334, 84] width 134 height 144
click at [277, 51] on div "# Code normally executes in the order it's written. # Loops repeat a block of c…" at bounding box center [334, 84] width 134 height 144
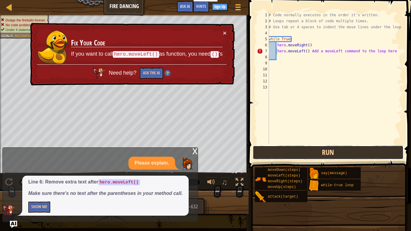
click at [284, 150] on button "Run" at bounding box center [327, 152] width 151 height 14
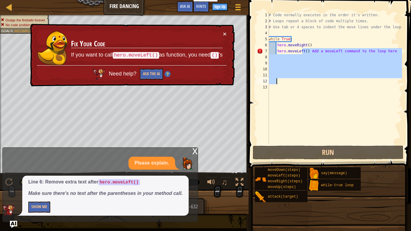
drag, startPoint x: 302, startPoint y: 51, endPoint x: 306, endPoint y: 51, distance: 3.4
click at [306, 51] on div "# Code normally executes in the order it's written. # Loops repeat a block of c…" at bounding box center [334, 84] width 134 height 144
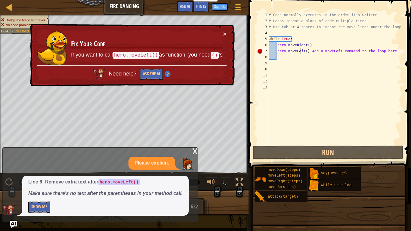
click at [302, 51] on div "# Code normally executes in the order it's written. # Loops repeat a block of c…" at bounding box center [334, 84] width 134 height 144
click at [302, 51] on div "# Code normally executes in the order it's written. # Loops repeat a block of c…" at bounding box center [334, 78] width 134 height 132
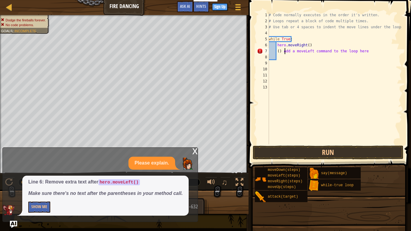
click at [284, 50] on div "# Code normally executes in the order it's written. # Loops repeat a block of c…" at bounding box center [334, 84] width 134 height 144
click at [279, 50] on div "# Code normally executes in the order it's written. # Loops repeat a block of c…" at bounding box center [334, 84] width 134 height 144
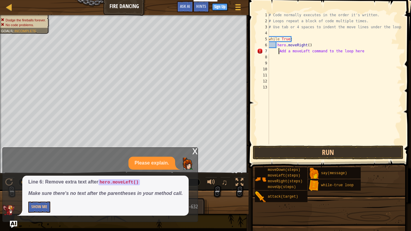
type textarea "Add a moveLeft command to the loop here"
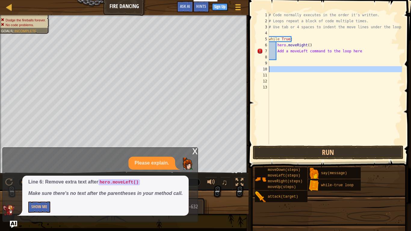
click at [262, 71] on div "10" at bounding box center [263, 69] width 12 height 6
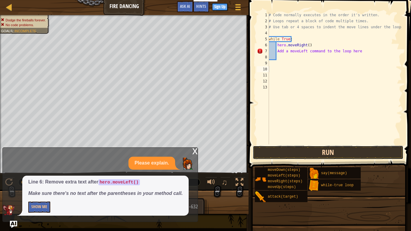
click at [298, 150] on button "Run" at bounding box center [327, 152] width 151 height 14
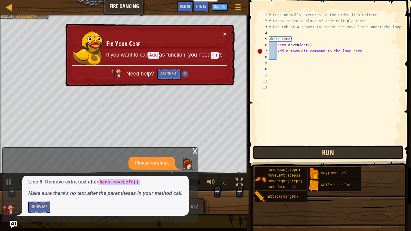
click at [298, 150] on button "Run" at bounding box center [327, 152] width 151 height 14
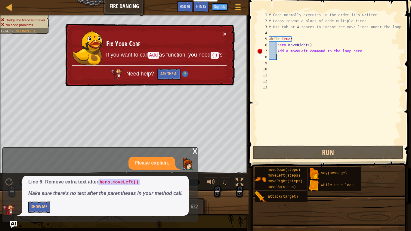
click at [276, 58] on div "# Code normally executes in the order it's written. # Loops repeat a block of c…" at bounding box center [334, 84] width 134 height 144
click at [152, 164] on p "Please explain." at bounding box center [151, 163] width 35 height 7
drag, startPoint x: 152, startPoint y: 164, endPoint x: 143, endPoint y: 166, distance: 9.2
click at [143, 166] on p "Please explain." at bounding box center [151, 163] width 35 height 7
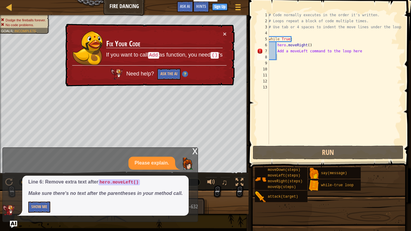
drag, startPoint x: 143, startPoint y: 166, endPoint x: 73, endPoint y: 198, distance: 77.6
click at [73, 192] on div "Please explain. Line 6: Remove extra text after hero.moveLeft() Make sure there…" at bounding box center [99, 186] width 192 height 59
click at [45, 192] on button "Show Me" at bounding box center [39, 206] width 22 height 11
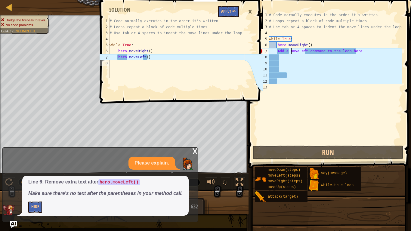
click at [291, 53] on div "# Code normally executes in the order it's written. # Loops repeat a block of c…" at bounding box center [334, 84] width 134 height 144
click at [288, 50] on div "# Code normally executes in the order it's written. # Loops repeat a block of c…" at bounding box center [334, 84] width 134 height 144
click at [277, 51] on div "# Code normally executes in the order it's written. # Loops repeat a block of c…" at bounding box center [334, 84] width 134 height 144
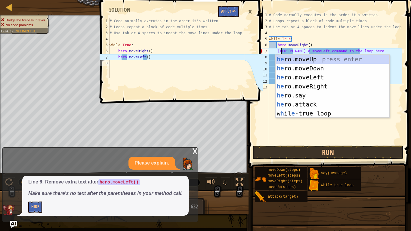
scroll to position [3, 1]
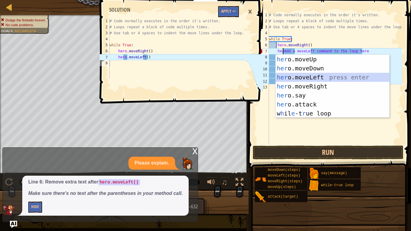
click at [301, 78] on div "her o.moveUp press enter her o.moveDown press enter her o.moveLeft press enter …" at bounding box center [332, 95] width 114 height 81
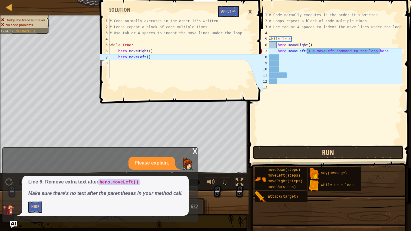
click at [307, 157] on button "Run" at bounding box center [327, 152] width 151 height 14
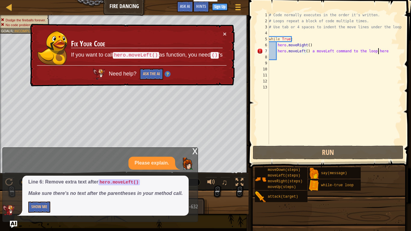
click at [379, 51] on div "# Code normally executes in the order it's written. # Loops repeat a block of c…" at bounding box center [334, 84] width 134 height 144
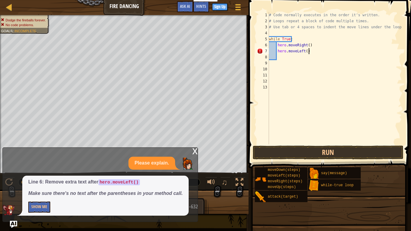
type textarea "hero.moveLeft()"
click at [327, 118] on div "# Code normally executes in the order it's written. # Loops repeat a block of c…" at bounding box center [334, 84] width 134 height 144
click at [312, 157] on button "Run" at bounding box center [327, 152] width 151 height 14
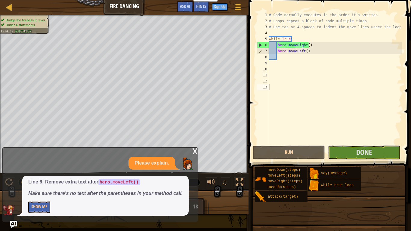
click at [349, 145] on span at bounding box center [329, 76] width 167 height 186
click at [348, 155] on button "Done" at bounding box center [364, 152] width 72 height 14
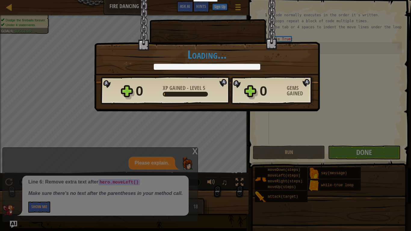
click at [348, 1] on body "Educators Create Free Account School & District Solutions Teacher Toolkit Previ…" at bounding box center [205, 0] width 411 height 1
click at [348, 155] on div "× Jump to the left. Step to the right. Repeat. How fun was this level? Loading.…" at bounding box center [205, 115] width 411 height 231
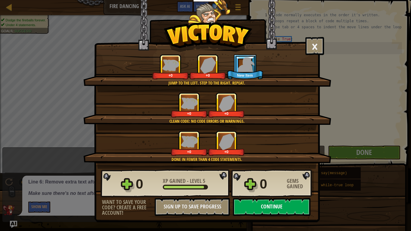
click at [259, 192] on button "Continue" at bounding box center [272, 207] width 78 height 18
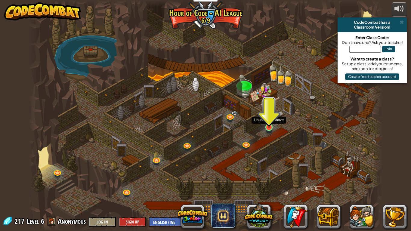
click at [269, 120] on img at bounding box center [268, 117] width 9 height 20
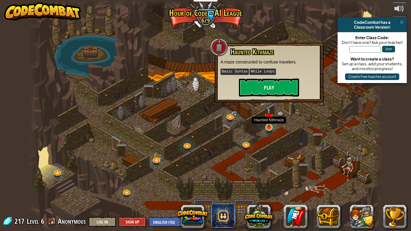
click at [269, 120] on img at bounding box center [268, 117] width 9 height 20
click at [278, 81] on button "Play" at bounding box center [269, 87] width 60 height 18
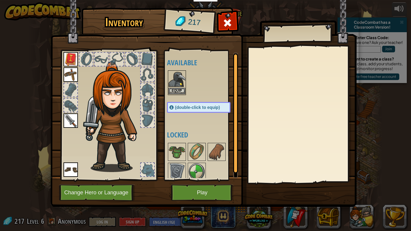
click at [178, 87] on img at bounding box center [176, 79] width 17 height 17
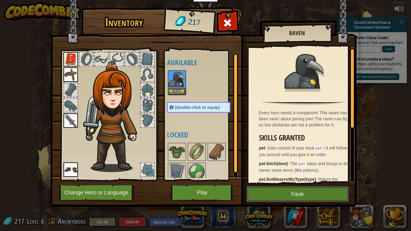
click at [269, 191] on button "Equip" at bounding box center [297, 193] width 102 height 15
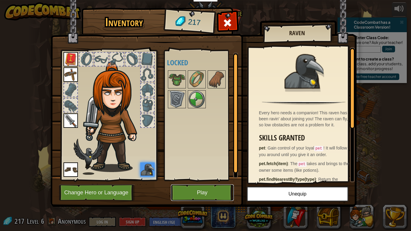
click at [217, 191] on button "Play" at bounding box center [202, 192] width 63 height 17
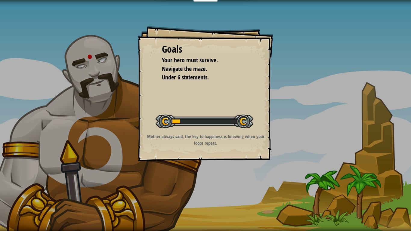
click at [235, 133] on p "Mother always said, the key to happiness is knowing when your loops repeat." at bounding box center [205, 139] width 121 height 13
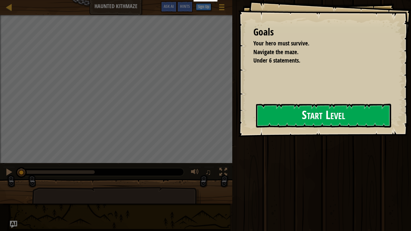
click at [230, 130] on div "Educators Create Free Account School & District Solutions Teacher Toolkit Previ…" at bounding box center [205, 115] width 411 height 231
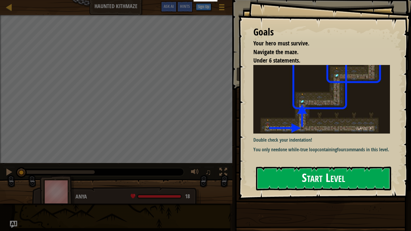
click at [282, 116] on img at bounding box center [323, 99] width 141 height 69
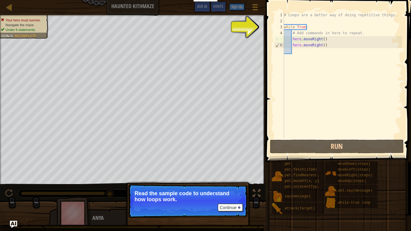
click at [292, 51] on div "# Loops are a better way of doing repetitive things. while True : # Add command…" at bounding box center [342, 81] width 119 height 138
click at [293, 51] on div "# Loops are a better way of doing repetitive things. while True : # Add command…" at bounding box center [342, 81] width 119 height 138
click at [296, 51] on div "# Loops are a better way of doing repetitive things. while True : # Add command…" at bounding box center [342, 81] width 119 height 138
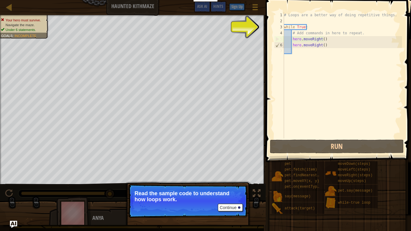
click at [295, 51] on div "# Loops are a better way of doing repetitive things. while True : # Add command…" at bounding box center [342, 81] width 119 height 138
click at [295, 29] on div "# Loops are a better way of doing repetitive things. while True : # Add command…" at bounding box center [342, 81] width 119 height 138
click at [292, 30] on div "# Loops are a better way of doing repetitive things. while True : # Add command…" at bounding box center [342, 81] width 119 height 138
click at [290, 34] on div "# Loops are a better way of doing repetitive things. while True : # Add command…" at bounding box center [342, 81] width 119 height 138
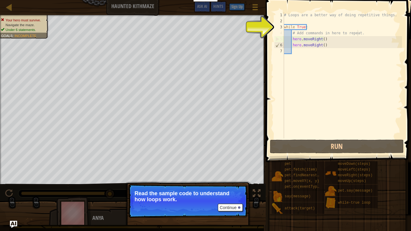
click at [357, 31] on div "# Loops are a better way of doing repetitive things. while True : # Add command…" at bounding box center [342, 81] width 119 height 138
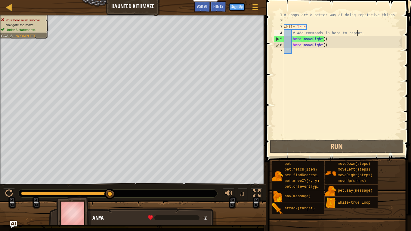
click at [361, 32] on div "# Loops are a better way of doing repetitive things. while True : # Add command…" at bounding box center [342, 81] width 119 height 138
click at [356, 33] on div "# Loops are a better way of doing repetitive things. while True : # Add command…" at bounding box center [342, 81] width 119 height 138
click at [358, 32] on div "# Loops are a better way of doing repetitive things. while True : # Add command…" at bounding box center [342, 81] width 119 height 138
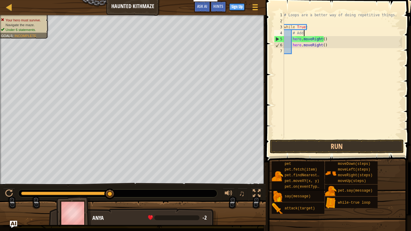
type textarea "#"
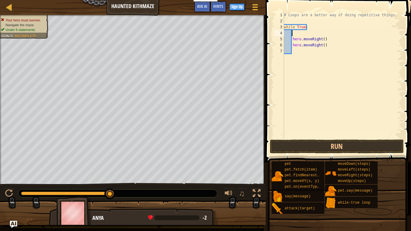
type textarea "h"
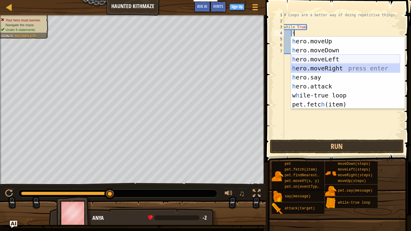
drag, startPoint x: 325, startPoint y: 66, endPoint x: 324, endPoint y: 58, distance: 8.5
click at [324, 58] on div "h ero.moveUp press enter h ero.moveDown press enter h ero.moveLeft press enter …" at bounding box center [345, 82] width 109 height 90
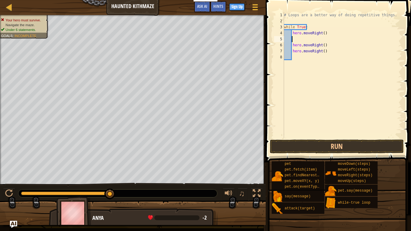
click at [324, 58] on div "# Loops are a better way of doing repetitive things. while True : hero . moveRi…" at bounding box center [342, 81] width 119 height 138
click at [322, 32] on div "# Loops are a better way of doing repetitive things. while True : hero . moveRi…" at bounding box center [342, 81] width 119 height 138
click at [325, 32] on div "# Loops are a better way of doing repetitive things. while True : hero . moveRi…" at bounding box center [342, 81] width 119 height 138
type textarea "he"
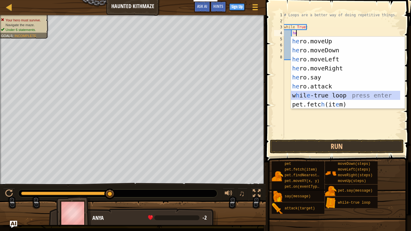
click at [328, 94] on div "he ro.moveUp press enter he ro.moveDown press enter he ro.moveLeft press enter …" at bounding box center [345, 82] width 109 height 90
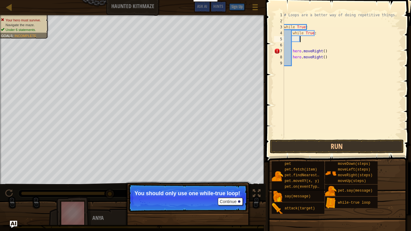
click at [319, 34] on div "# Loops are a better way of doing repetitive things. while True : while True : …" at bounding box center [342, 81] width 119 height 138
type textarea "w"
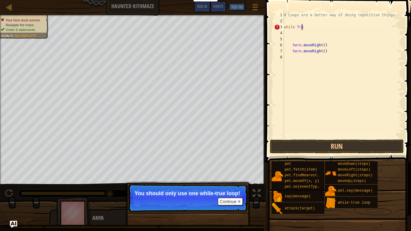
type textarea "while True"
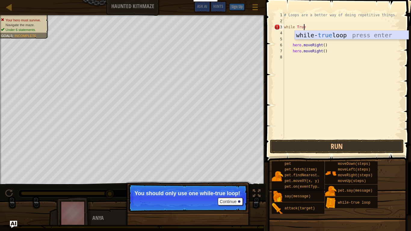
click at [324, 36] on div "while- true loop press enter" at bounding box center [352, 44] width 114 height 27
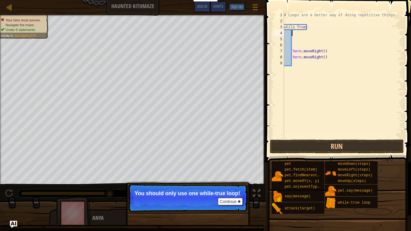
click at [295, 35] on div "# Loops are a better way of doing repetitive things. while True : hero . moveRi…" at bounding box center [342, 81] width 119 height 138
click at [297, 44] on div "# Loops are a better way of doing repetitive things. while True : hero . moveRi…" at bounding box center [342, 81] width 119 height 138
click at [297, 32] on div "# Loops are a better way of doing repetitive things. while True : hero . moveRi…" at bounding box center [342, 81] width 119 height 138
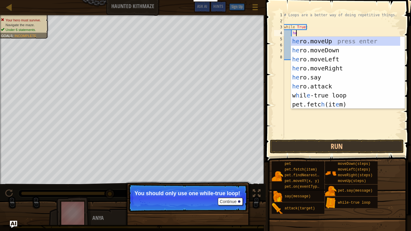
type textarea "her"
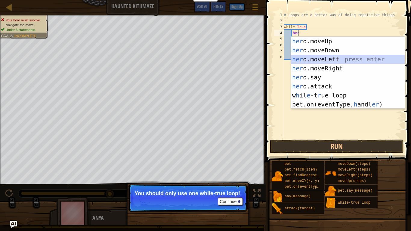
click at [318, 62] on div "her o.moveUp press enter her o.moveDown press enter her o.moveLeft press enter …" at bounding box center [348, 82] width 114 height 90
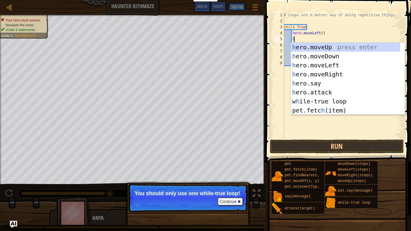
scroll to position [3, 1]
type textarea "hro"
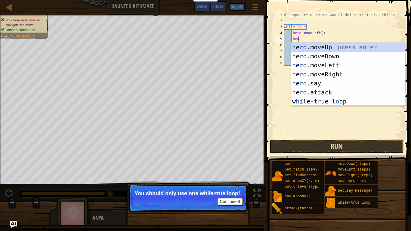
scroll to position [3, 1]
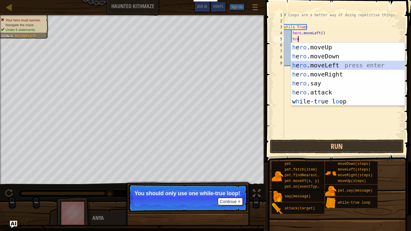
click at [318, 61] on div "h e ro .moveUp press enter h e ro .moveDown press enter h e ro .moveLeft press …" at bounding box center [348, 83] width 114 height 81
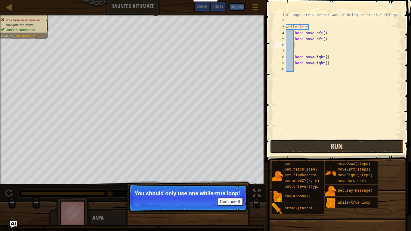
click at [334, 151] on button "Run" at bounding box center [337, 146] width 134 height 14
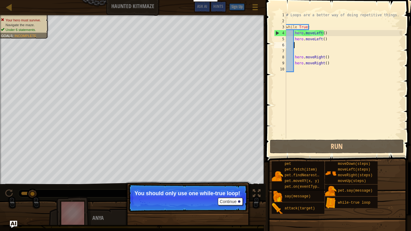
click at [328, 37] on div "# Loops are a better way of doing repetitive things. while True : hero . moveLe…" at bounding box center [343, 81] width 117 height 138
click at [324, 36] on div "# Loops are a better way of doing repetitive things. while True : hero . moveLe…" at bounding box center [343, 81] width 117 height 138
click at [325, 32] on div "# Loops are a better way of doing repetitive things. while True : hero . moveLe…" at bounding box center [343, 81] width 117 height 138
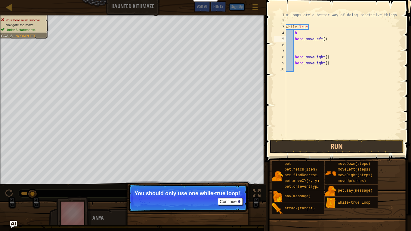
click at [325, 42] on div "# Loops are a better way of doing repetitive things. while True : h hero . move…" at bounding box center [343, 81] width 117 height 138
type textarea "h"
click at [299, 34] on div "# Loops are a better way of doing repetitive things. while True : h hero . move…" at bounding box center [343, 81] width 117 height 138
type textarea "h"
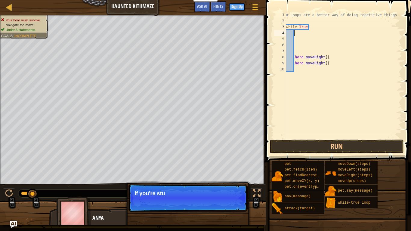
scroll to position [3, 0]
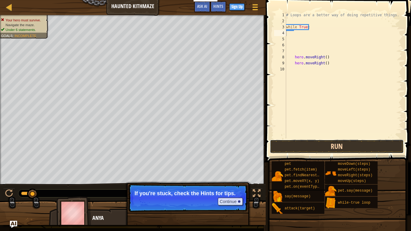
click at [308, 144] on button "Run" at bounding box center [337, 146] width 134 height 14
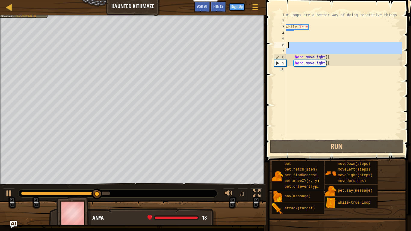
drag, startPoint x: 286, startPoint y: 56, endPoint x: 287, endPoint y: 43, distance: 13.3
click at [287, 43] on div "# Loops are a better way of doing repetitive things. while True : hero . moveRi…" at bounding box center [343, 81] width 117 height 138
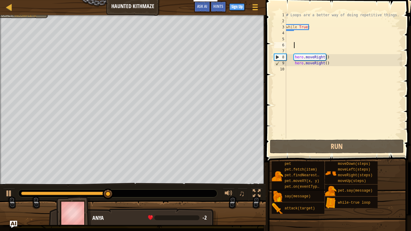
click at [293, 44] on div "# Loops are a better way of doing repetitive things. while True : hero . moveRi…" at bounding box center [343, 81] width 117 height 138
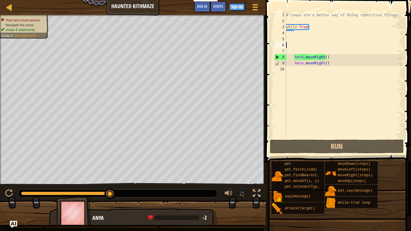
click at [286, 44] on div "# Loops are a better way of doing repetitive things. while True : hero . moveRi…" at bounding box center [343, 81] width 117 height 138
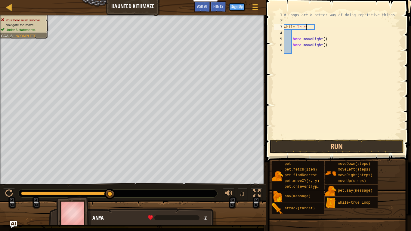
type textarea "while True:"
click at [290, 35] on div "# Loops are a better way of doing repetitive things. while True : hero . moveRi…" at bounding box center [342, 81] width 119 height 138
type textarea "while True:"
click at [296, 68] on div "# Loops are a better way of doing repetitive things. while True : hero . moveRi…" at bounding box center [342, 81] width 119 height 138
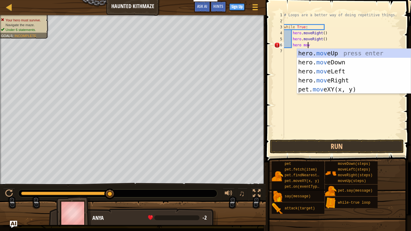
scroll to position [3, 2]
type textarea "hero move"
click at [338, 49] on div "hero. move Up press enter hero. move Down press enter hero. move Left press ent…" at bounding box center [354, 80] width 114 height 63
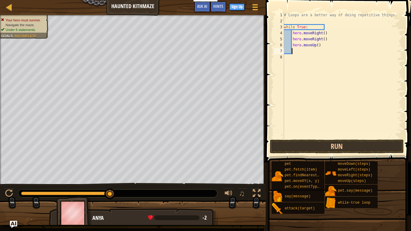
scroll to position [3, 0]
click at [304, 145] on button "Run" at bounding box center [337, 146] width 134 height 14
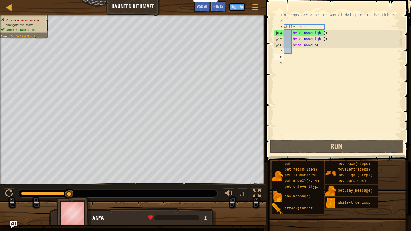
click at [287, 59] on div "Map Haunted Kithmaze Game Menu Done Sign Up Hints Ask AI 1 הההההההההההההההההההה…" at bounding box center [205, 115] width 411 height 231
click at [288, 58] on div "# Loops are a better way of doing repetitive things. while True : hero . moveRi…" at bounding box center [342, 81] width 119 height 138
click at [286, 56] on div "# Loops are a better way of doing repetitive things. while True : hero . moveRi…" at bounding box center [342, 81] width 119 height 138
click at [295, 50] on div "# Loops are a better way of doing repetitive things. while True : hero . moveRi…" at bounding box center [342, 81] width 119 height 138
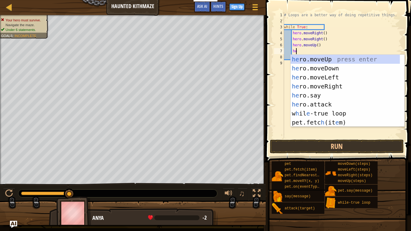
type textarea "her"
click at [306, 60] on div "her o.moveUp press enter her o.moveDown press enter her o.moveLeft press enter …" at bounding box center [347, 100] width 114 height 90
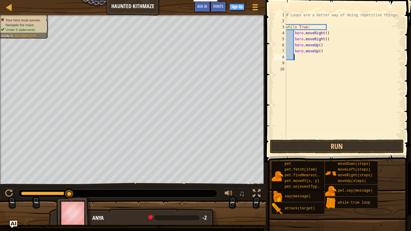
scroll to position [3, 0]
click at [317, 142] on button "Run" at bounding box center [337, 146] width 134 height 14
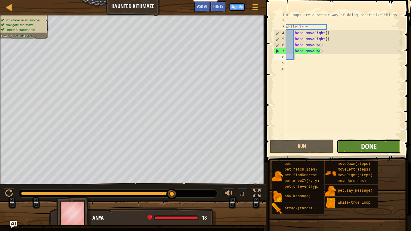
click at [361, 142] on span "Done" at bounding box center [369, 146] width 16 height 10
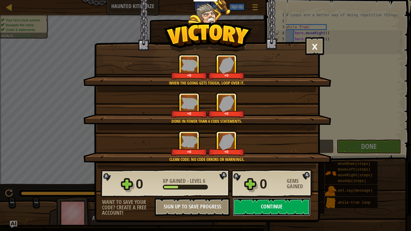
click at [277, 192] on button "Continue" at bounding box center [272, 207] width 78 height 18
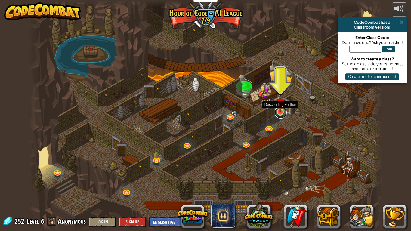
click at [278, 115] on link at bounding box center [280, 112] width 12 height 12
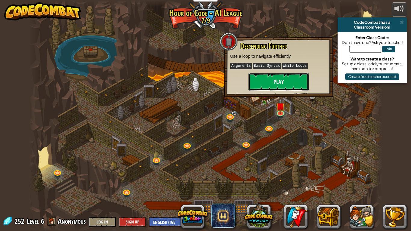
click at [283, 84] on button "Play" at bounding box center [278, 82] width 60 height 18
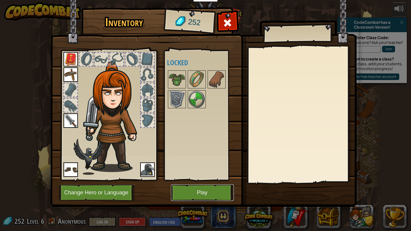
click at [210, 192] on button "Play" at bounding box center [202, 192] width 63 height 17
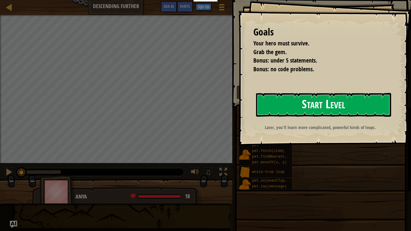
click at [290, 115] on button "Start Level" at bounding box center [323, 105] width 135 height 24
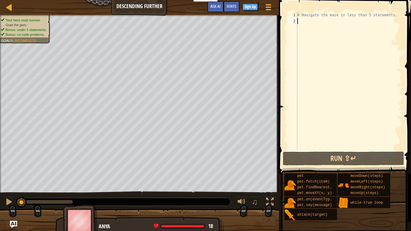
type textarea "h"
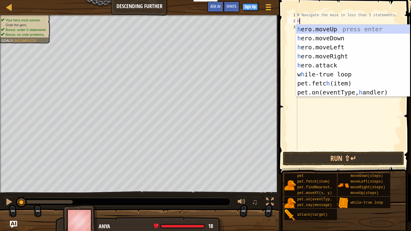
scroll to position [3, 0]
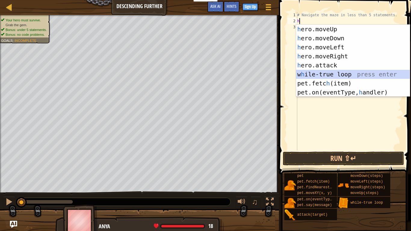
click at [341, 76] on div "h ero.moveUp press enter h ero.moveDown press enter h ero.moveLeft press enter …" at bounding box center [353, 70] width 114 height 90
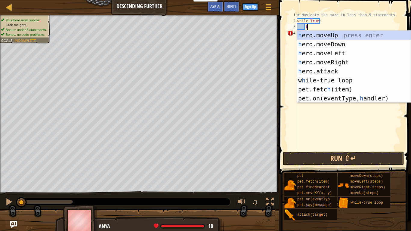
type textarea "h"
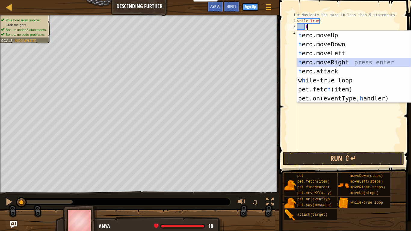
click at [343, 62] on div "h ero.moveUp press enter h ero.moveDown press enter h ero.moveLeft press enter …" at bounding box center [354, 76] width 114 height 90
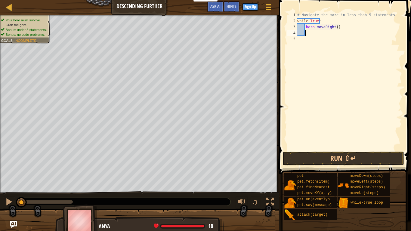
type textarea "h"
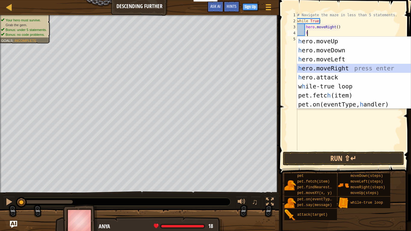
click at [322, 69] on div "h ero.moveUp press enter h ero.moveDown press enter h ero.moveLeft press enter …" at bounding box center [354, 82] width 114 height 90
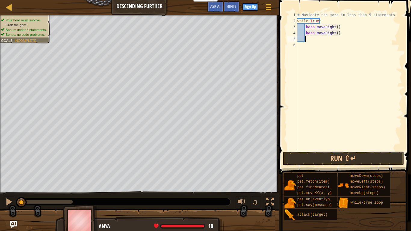
type textarea "h"
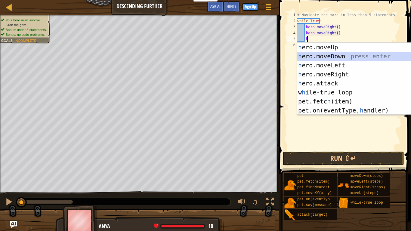
click at [330, 55] on div "h ero.moveUp press enter h ero.moveDown press enter h ero.moveLeft press enter …" at bounding box center [354, 88] width 114 height 90
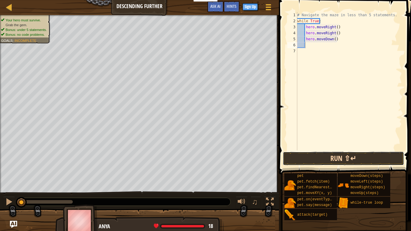
click at [342, 156] on button "Run ⇧↵" at bounding box center [343, 158] width 121 height 14
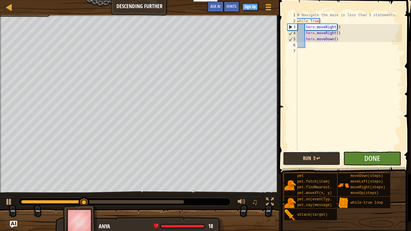
click at [288, 152] on button "Run ⇧↵" at bounding box center [311, 158] width 57 height 14
click at [308, 159] on button "Run ⇧↵" at bounding box center [311, 158] width 57 height 14
click at [308, 158] on button "Run ⇧↵" at bounding box center [311, 158] width 57 height 14
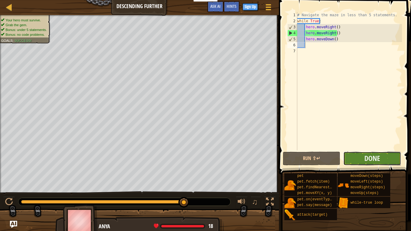
click at [361, 157] on button "Done" at bounding box center [371, 158] width 57 height 14
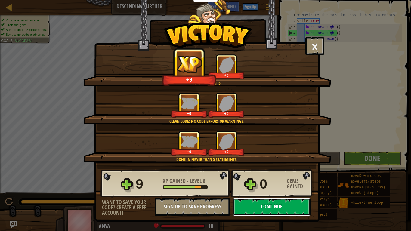
click at [261, 192] on button "Continue" at bounding box center [272, 207] width 78 height 18
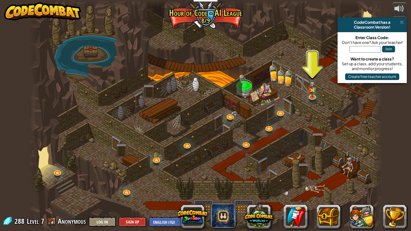
click at [307, 93] on div at bounding box center [205, 115] width 353 height 231
click at [308, 93] on img at bounding box center [311, 85] width 9 height 24
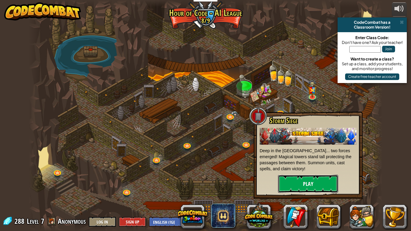
click at [298, 182] on button "Play" at bounding box center [308, 184] width 60 height 18
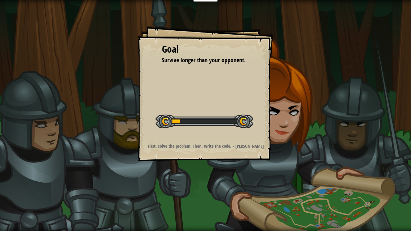
click at [219, 121] on div at bounding box center [204, 122] width 98 height 14
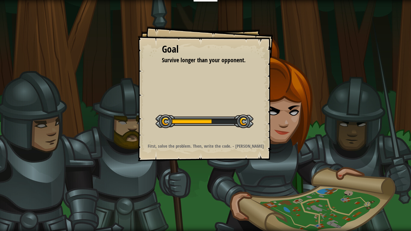
click at [219, 121] on div at bounding box center [204, 122] width 98 height 14
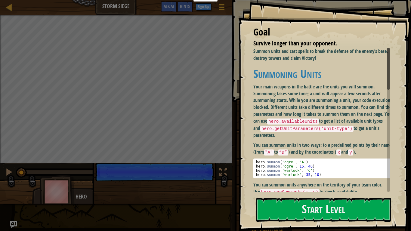
click at [339, 140] on div "Goal Survive longer than your opponent. Summon units and cast spells to break t…" at bounding box center [324, 115] width 173 height 231
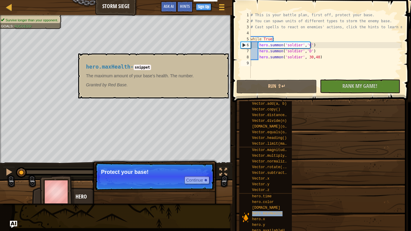
click at [273, 192] on span "hero.maxHealth" at bounding box center [267, 213] width 30 height 4
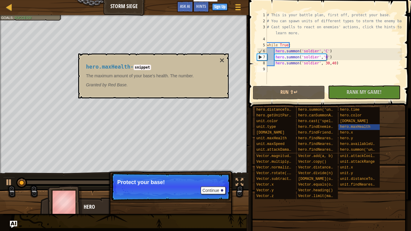
click at [166, 179] on p "Continue Protect your base!" at bounding box center [170, 187] width 119 height 28
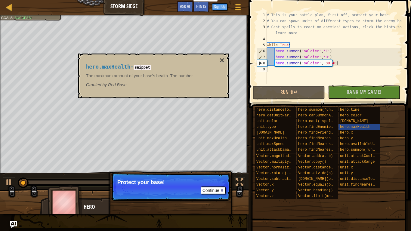
click at [202, 186] on p "Continue Protect your base!" at bounding box center [170, 187] width 119 height 28
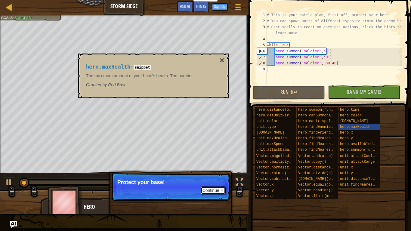
click at [212, 189] on button "Continue" at bounding box center [212, 190] width 25 height 8
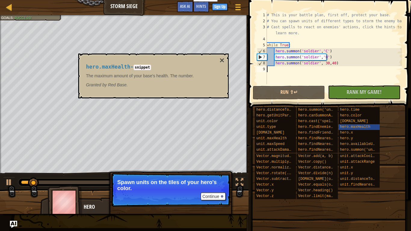
click at [275, 72] on div "# This is your battle plan, first off, protect your base. # You can spawn units…" at bounding box center [333, 54] width 136 height 84
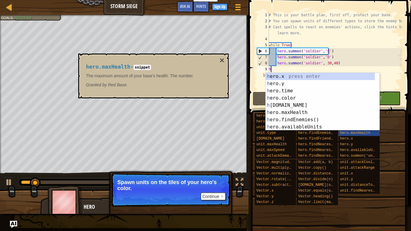
scroll to position [3, 0]
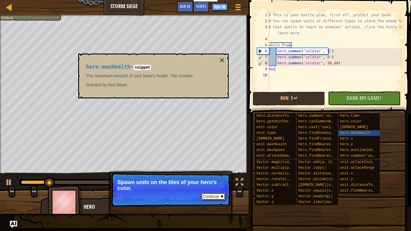
click at [210, 192] on button "Continue" at bounding box center [212, 196] width 25 height 8
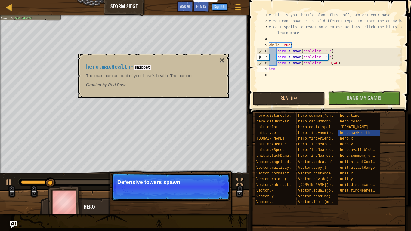
click at [210, 192] on p "Continue Defensive towers spawn" at bounding box center [170, 187] width 119 height 28
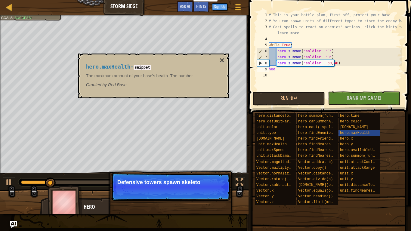
click at [210, 192] on p "Continue Defensive towers spawn skeleto" at bounding box center [170, 187] width 119 height 28
click at [210, 192] on p "Continue Defensive towers spawn skeletons to f" at bounding box center [170, 187] width 119 height 28
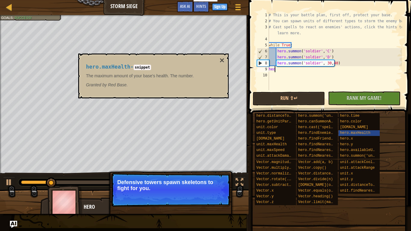
drag, startPoint x: 210, startPoint y: 194, endPoint x: 253, endPoint y: 146, distance: 64.5
click at [253, 146] on div "Ladder Storm Siege Game Menu Done Sign Up Hints Ask AI 1 הההההההההההההההההההההה…" at bounding box center [205, 115] width 411 height 231
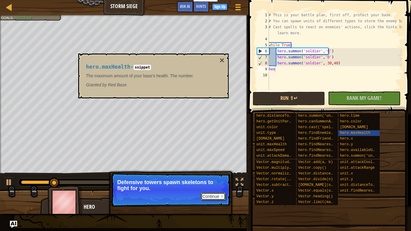
click at [214, 192] on button "Continue" at bounding box center [212, 196] width 25 height 8
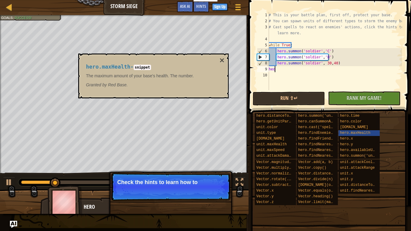
click at [214, 192] on p "Continue Check the hints to learn how to" at bounding box center [170, 187] width 119 height 28
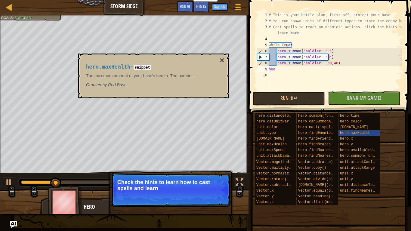
click at [214, 192] on p "Continue Check the hints to learn how to cast spells and learn" at bounding box center [170, 190] width 119 height 34
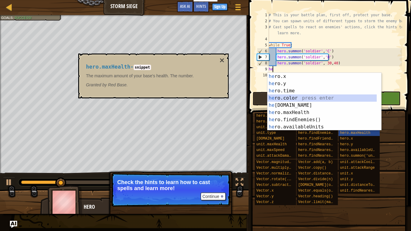
click at [286, 99] on div "he ro.x press enter he ro.y press enter he ro.time press enter he ro.color pres…" at bounding box center [321, 109] width 109 height 72
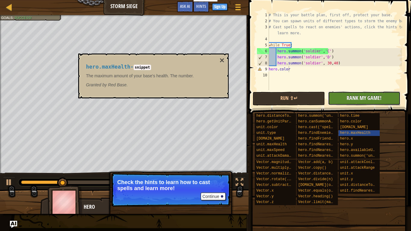
click at [364, 98] on span "Rank My Game!" at bounding box center [363, 98] width 35 height 8
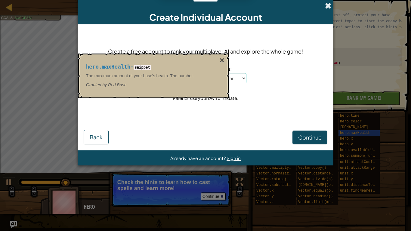
click at [329, 2] on span at bounding box center [328, 5] width 6 height 6
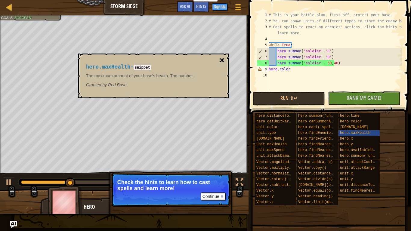
click at [222, 57] on button "×" at bounding box center [221, 60] width 5 height 8
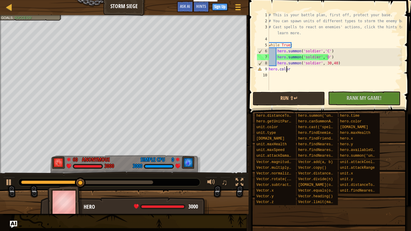
click at [286, 70] on div "# This is your battle plan, first off, protect your base. # You can spawn units…" at bounding box center [334, 57] width 134 height 90
click at [288, 70] on div "# This is your battle plan, first off, protect your base. # You can spawn units…" at bounding box center [334, 57] width 134 height 90
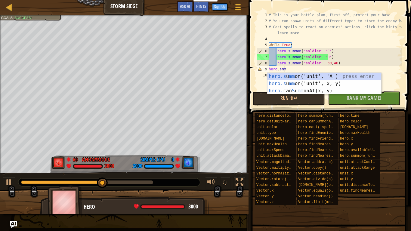
scroll to position [3, 1]
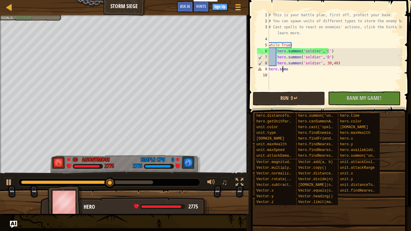
click at [281, 69] on div "# This is your battle plan, first off, protect your base. # You can spawn units…" at bounding box center [334, 57] width 134 height 90
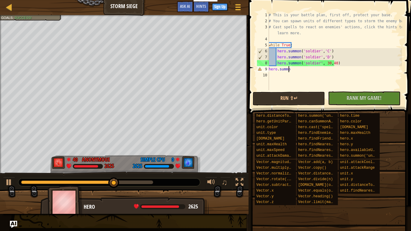
click at [292, 67] on div "# This is your battle plan, first off, protect your base. # You can spawn units…" at bounding box center [334, 57] width 134 height 90
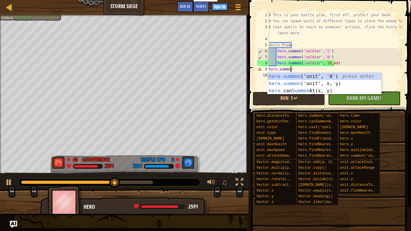
scroll to position [3, 2]
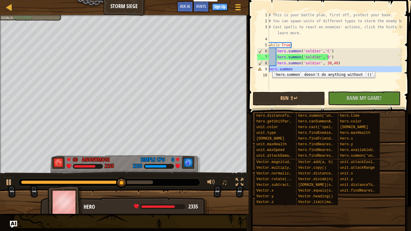
click at [267, 67] on div "9" at bounding box center [263, 69] width 12 height 6
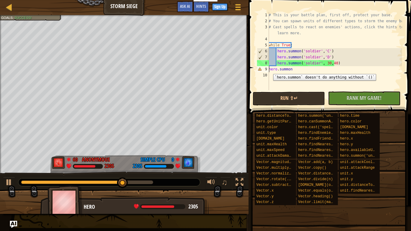
click at [268, 69] on div "9" at bounding box center [263, 69] width 12 height 6
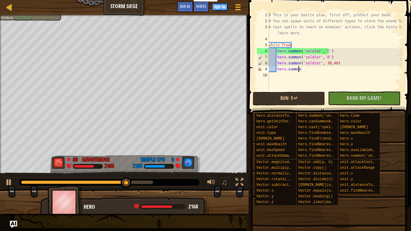
click at [301, 69] on div "# This is your battle plan, first off, protect your base. # You can spawn units…" at bounding box center [334, 57] width 134 height 90
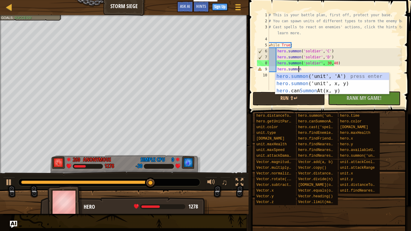
scroll to position [3, 2]
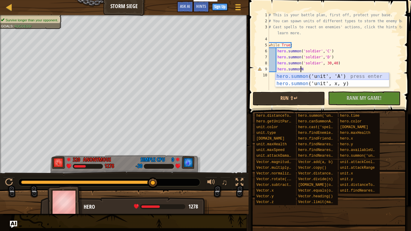
click at [334, 78] on div "hero.summon ('u n it', 'A') press enter hero.summon ('u n it', x, y) press enter" at bounding box center [332, 87] width 114 height 29
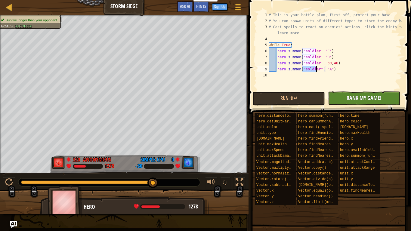
type textarea "hero.summon("soldier", "A")"
click at [344, 100] on button "No New Code to Rank Rank My Game! Submitting... Submitted for Ranking Failed to…" at bounding box center [364, 98] width 72 height 14
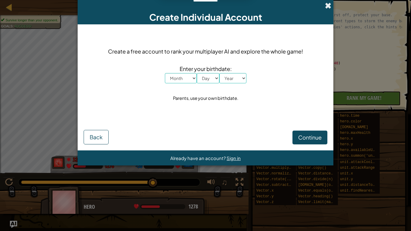
click at [328, 6] on span at bounding box center [328, 5] width 6 height 6
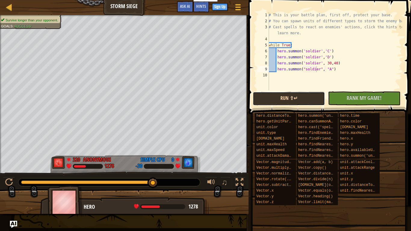
click at [296, 98] on button "Run ⇧↵" at bounding box center [288, 99] width 72 height 14
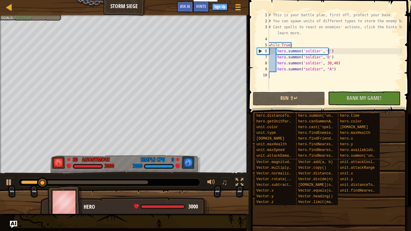
click at [277, 78] on div "# This is your battle plan, first off, protect your base. # You can spawn units…" at bounding box center [334, 57] width 134 height 90
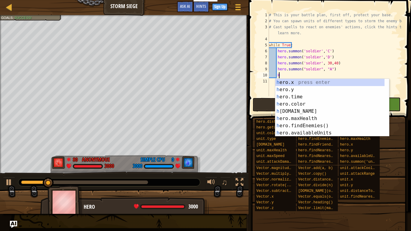
scroll to position [3, 0]
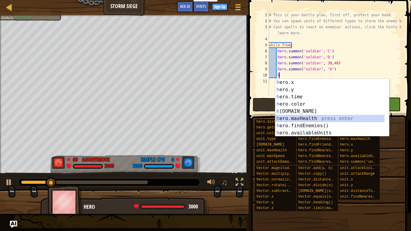
click at [311, 118] on div "h ero.x press enter h ero.y press enter h ero.time press enter h ero.color pres…" at bounding box center [329, 115] width 109 height 72
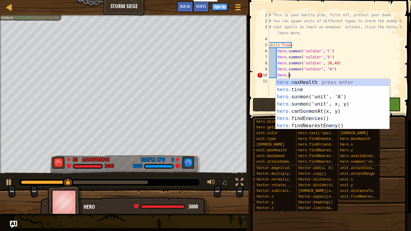
scroll to position [3, 1]
type textarea "h"
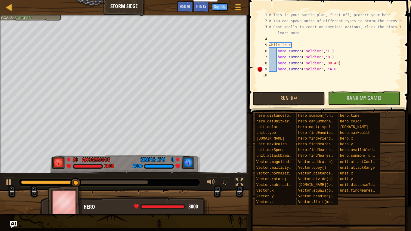
scroll to position [3, 5]
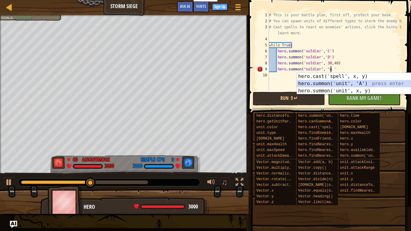
click at [346, 83] on div "hero.cast( ' spell', x, y) press enter hero.summon( ' unit', 'A') press enter h…" at bounding box center [354, 91] width 114 height 36
type textarea "hero.[PERSON_NAME]("soldier", "A hero.summon("soldier", "A")"
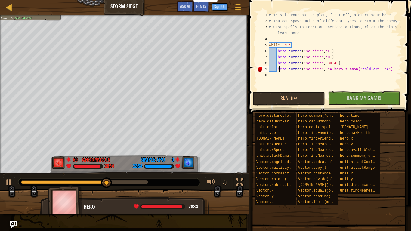
click at [279, 72] on div "# This is your battle plan, first off, protect your base. # You can spawn units…" at bounding box center [334, 57] width 134 height 90
click at [278, 74] on div "# This is your battle plan, first off, protect your base. # You can spawn units…" at bounding box center [334, 57] width 134 height 90
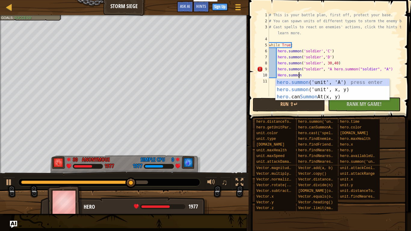
scroll to position [3, 2]
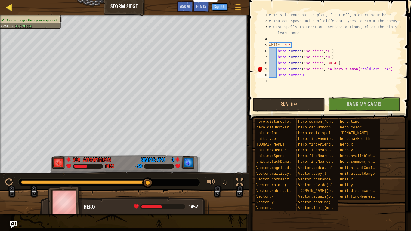
type textarea "Hero.summon9"
click at [8, 6] on div at bounding box center [9, 7] width 8 height 8
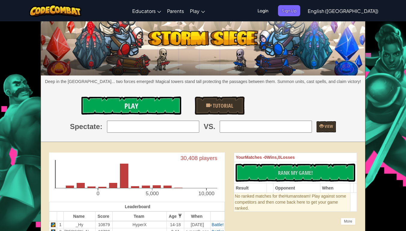
click at [159, 101] on link "Play" at bounding box center [131, 105] width 100 height 18
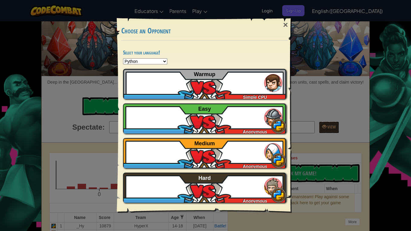
click at [321, 110] on div "× Choose an Opponent Select your language! Python JavaScript CoffeeScript Lua C…" at bounding box center [205, 115] width 411 height 231
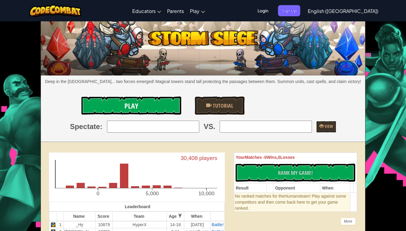
click at [150, 110] on link "Play" at bounding box center [131, 105] width 100 height 18
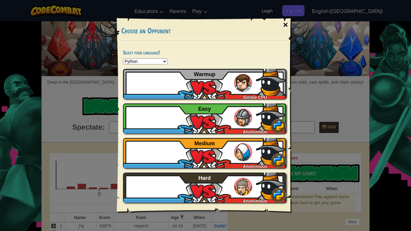
click at [289, 24] on div "×" at bounding box center [285, 24] width 14 height 17
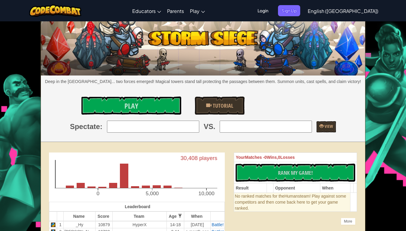
click at [171, 107] on link "Play" at bounding box center [131, 105] width 100 height 18
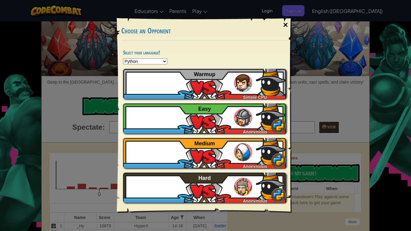
click at [286, 26] on div "×" at bounding box center [285, 24] width 14 height 17
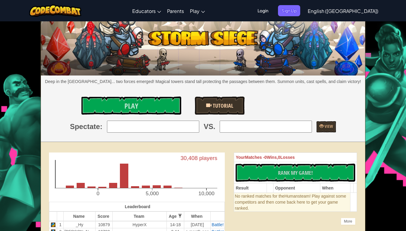
drag, startPoint x: 234, startPoint y: 83, endPoint x: 223, endPoint y: 102, distance: 22.7
click at [223, 102] on div "Deep in the [GEOGRAPHIC_DATA]... two forces emerged! Magical towers stand tall …" at bounding box center [203, 82] width 324 height 120
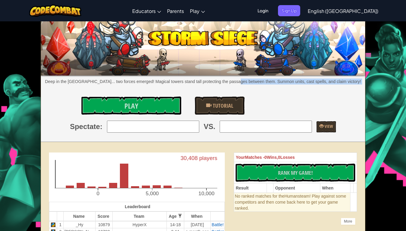
click at [262, 63] on img at bounding box center [203, 47] width 324 height 57
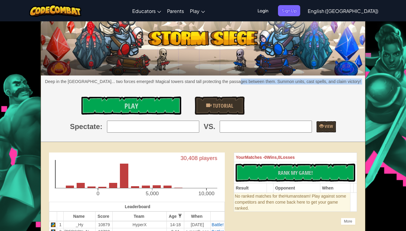
drag, startPoint x: 262, startPoint y: 63, endPoint x: 253, endPoint y: 21, distance: 43.1
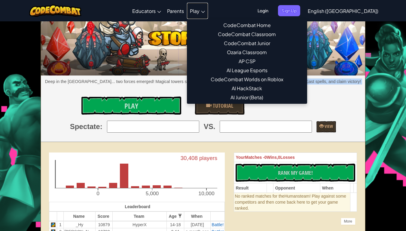
click at [200, 9] on span "Play" at bounding box center [195, 11] width 10 height 6
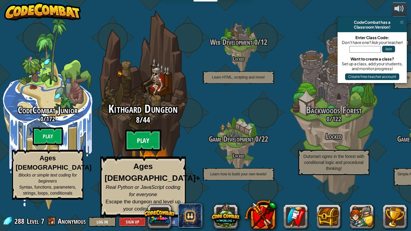
click at [139, 151] on btn "Play" at bounding box center [143, 141] width 36 height 22
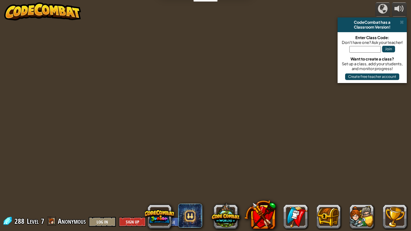
click at [139, 151] on div "powered by CodeCombat has a Classroom Version! Enter Class Code: Don't have one…" at bounding box center [205, 115] width 411 height 231
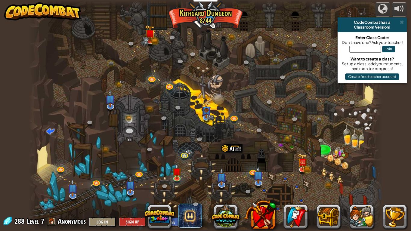
click at [139, 151] on div at bounding box center [205, 115] width 353 height 231
click at [177, 175] on img at bounding box center [176, 167] width 9 height 20
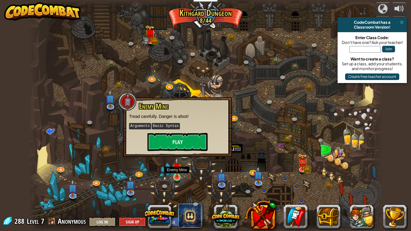
click at [177, 175] on img at bounding box center [176, 167] width 9 height 20
click at [179, 139] on button "Play" at bounding box center [177, 142] width 60 height 18
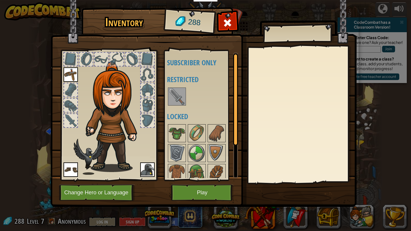
drag, startPoint x: 179, startPoint y: 139, endPoint x: 194, endPoint y: 191, distance: 54.3
click at [194, 191] on div "Inventory 288 Available Equip Equip (double-click to equip) Subscriber Only Res…" at bounding box center [206, 108] width 306 height 198
click at [194, 191] on button "Play" at bounding box center [202, 192] width 63 height 17
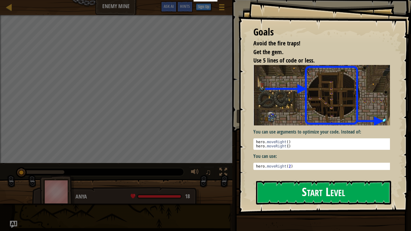
click at [300, 192] on button "Start Level" at bounding box center [323, 193] width 135 height 24
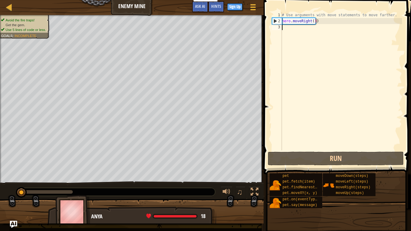
click at [390, 128] on div "# Use arguments with move statements to move farther. hero . moveRight ( 3 )" at bounding box center [340, 87] width 121 height 150
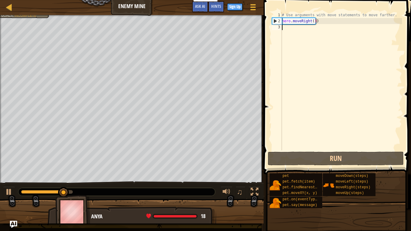
type textarea "g"
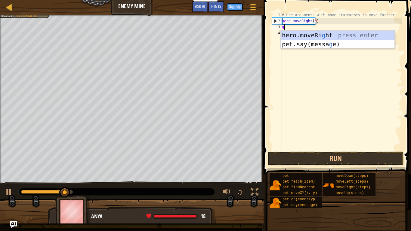
scroll to position [3, 0]
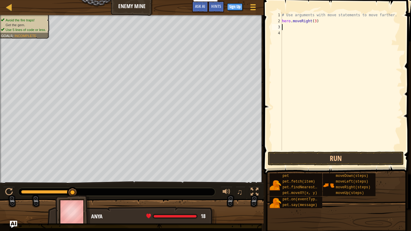
type textarea "h"
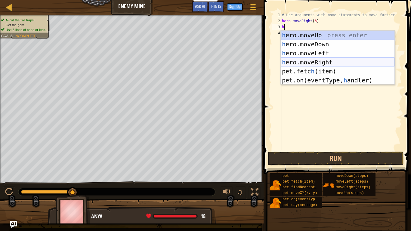
click at [295, 66] on div "h ero.moveUp press enter h ero.moveDown press enter h ero.moveLeft press enter …" at bounding box center [337, 67] width 114 height 72
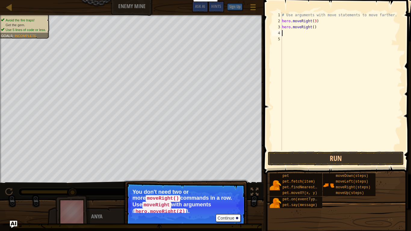
type textarea "h"
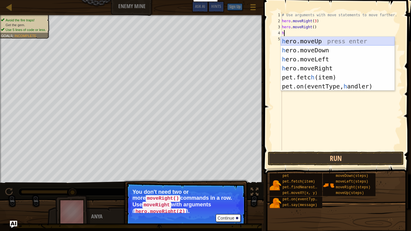
click at [324, 41] on div "h ero.moveUp press enter h ero.moveDown press enter h ero.moveLeft press enter …" at bounding box center [337, 73] width 114 height 72
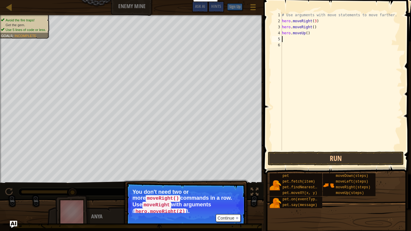
type textarea "h"
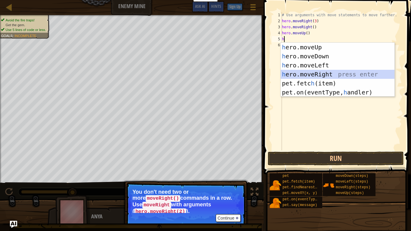
click at [314, 74] on div "h ero.moveUp press enter h ero.moveDown press enter h ero.moveLeft press enter …" at bounding box center [337, 79] width 114 height 72
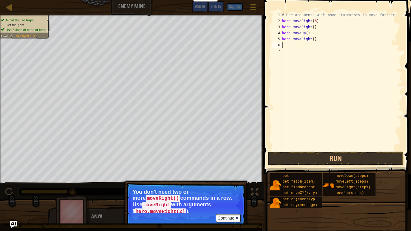
type textarea "h"
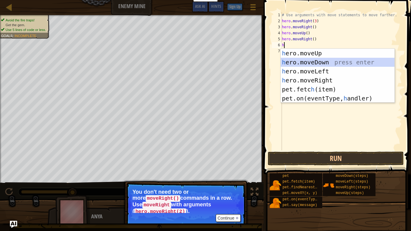
click at [313, 59] on div "h ero.moveUp press enter h ero.moveDown press enter h ero.moveLeft press enter …" at bounding box center [337, 85] width 114 height 72
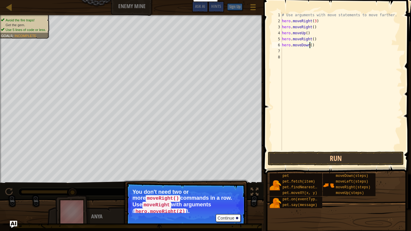
click at [309, 45] on div "# Use arguments with move statements to move farther. hero . moveRight ( 3 ) he…" at bounding box center [340, 87] width 121 height 150
type textarea "hero.moveDown(2)"
click at [293, 52] on div "# Use arguments with move statements to move farther. hero . moveRight ( 3 ) he…" at bounding box center [340, 87] width 121 height 150
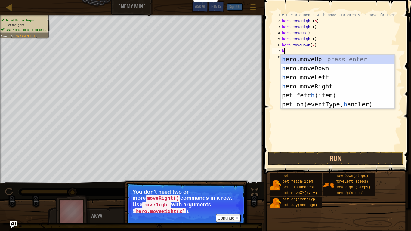
click at [310, 46] on div "# Use arguments with move statements to move farther. hero . moveRight ( 3 ) he…" at bounding box center [340, 87] width 121 height 150
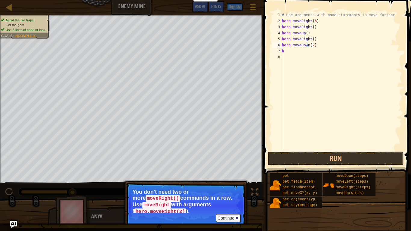
click at [311, 45] on div "# Use arguments with move statements to move farther. hero . moveRight ( 3 ) he…" at bounding box center [340, 87] width 121 height 150
type textarea "hero.moveDown(23)"
click at [314, 44] on div "# Use arguments with move statements to move farther. hero . moveRight ( 3 ) he…" at bounding box center [340, 87] width 121 height 150
type textarea "hero.moveDown(23)"
click at [314, 44] on div "# Use arguments with move statements to move farther. hero . moveRight ( 3 ) he…" at bounding box center [341, 87] width 119 height 150
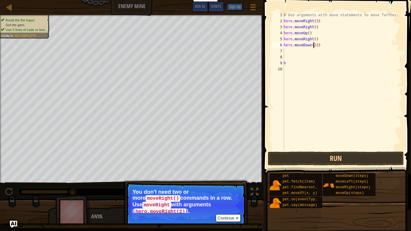
type textarea "hero.moveDown(3)"
click at [286, 58] on div "# Use arguments with move statements to move farther. hero . moveRight ( 3 ) he…" at bounding box center [341, 87] width 119 height 150
click at [286, 53] on div "# Use arguments with move statements to move farther. hero . moveRight ( 3 ) he…" at bounding box center [341, 87] width 119 height 150
click at [224, 192] on button "Continue" at bounding box center [227, 218] width 25 height 8
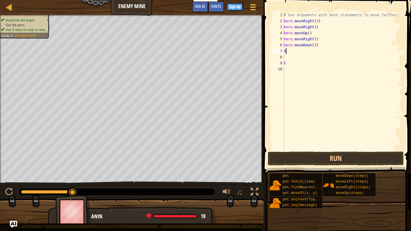
type textarea "he"
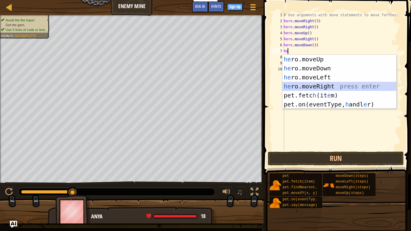
click at [341, 87] on div "he ro.moveUp press enter he ro.moveDown press enter he ro.moveLeft press enter …" at bounding box center [339, 91] width 114 height 72
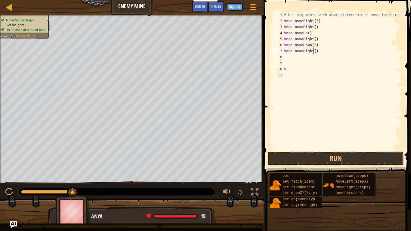
click at [313, 50] on div "# Use arguments with move statements to move farther. hero . moveRight ( 3 ) he…" at bounding box center [341, 87] width 119 height 150
click at [309, 156] on button "Run" at bounding box center [335, 158] width 136 height 14
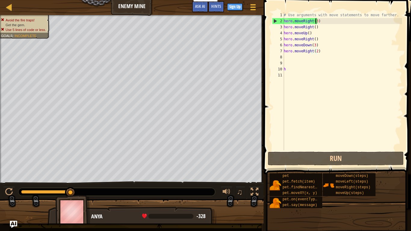
click at [315, 20] on div "# Use arguments with move statements to move farther. hero . moveRight ( 3 ) he…" at bounding box center [341, 87] width 119 height 150
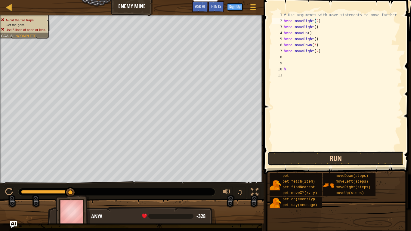
click at [314, 159] on button "Run" at bounding box center [335, 158] width 136 height 14
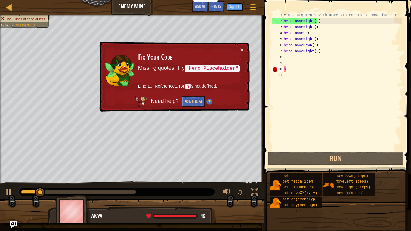
click at [287, 67] on div "# Use arguments with move statements to move farther. hero . moveRight ( 2 ) he…" at bounding box center [341, 87] width 119 height 150
type textarea "h"
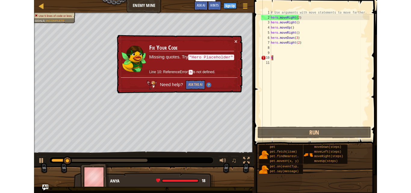
scroll to position [3, 0]
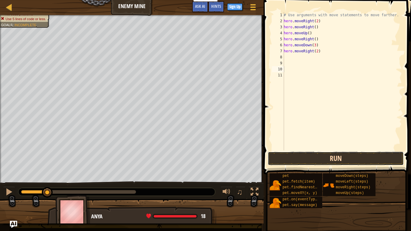
click at [298, 162] on button "Run" at bounding box center [335, 158] width 136 height 14
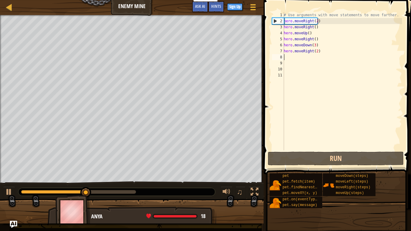
click at [290, 60] on div "# Use arguments with move statements to move farther. hero . moveRight ( 2 ) he…" at bounding box center [341, 87] width 119 height 150
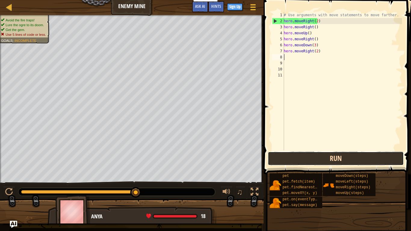
click at [274, 162] on button "Run" at bounding box center [335, 158] width 136 height 14
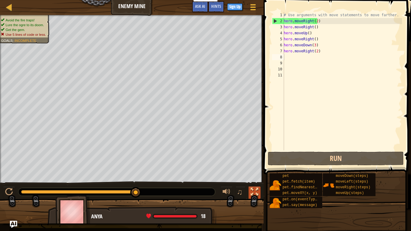
click at [253, 192] on div at bounding box center [254, 192] width 8 height 8
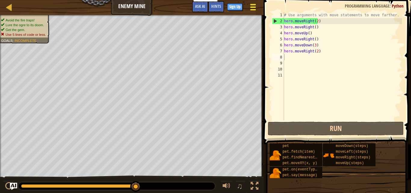
click at [253, 4] on span at bounding box center [253, 4] width 6 height 1
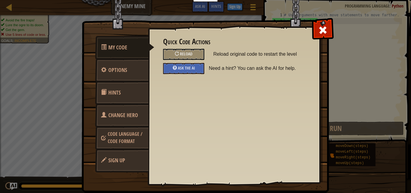
click at [310, 26] on div "Quick Code Actions Reload Reload original code to restart the level Ask the AI …" at bounding box center [234, 95] width 172 height 149
click at [322, 29] on span at bounding box center [323, 30] width 10 height 10
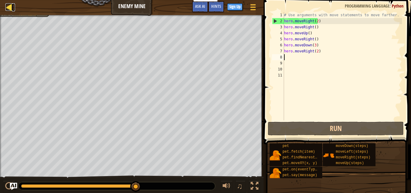
click at [9, 9] on div at bounding box center [9, 7] width 8 height 8
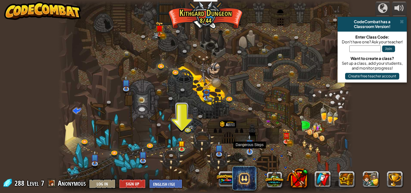
drag, startPoint x: 261, startPoint y: 140, endPoint x: 252, endPoint y: 145, distance: 10.1
click at [252, 145] on div "Twisted Canyon (Locked) Challenge: collect the most gold using all the programm…" at bounding box center [205, 96] width 295 height 193
click at [252, 145] on img at bounding box center [249, 143] width 8 height 18
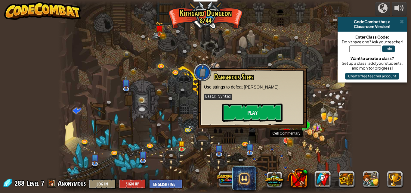
click at [283, 139] on img at bounding box center [286, 131] width 8 height 17
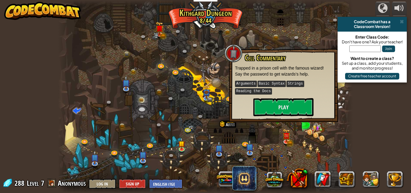
click at [164, 155] on div at bounding box center [205, 96] width 295 height 193
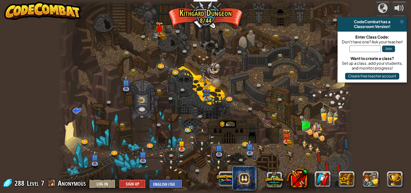
drag, startPoint x: 103, startPoint y: 156, endPoint x: 100, endPoint y: 157, distance: 3.6
click at [100, 157] on div at bounding box center [205, 96] width 295 height 193
click at [96, 160] on img at bounding box center [95, 154] width 8 height 18
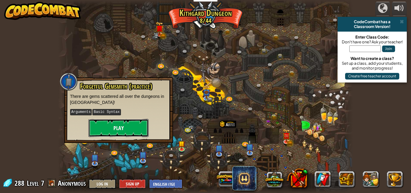
click at [116, 127] on button "Play" at bounding box center [118, 128] width 60 height 18
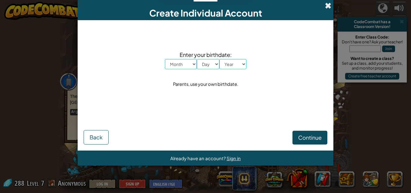
click at [329, 5] on span at bounding box center [328, 5] width 6 height 6
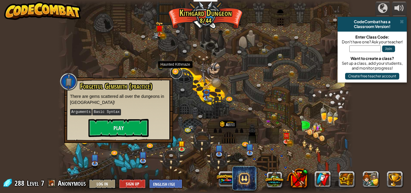
click at [178, 75] on link at bounding box center [176, 72] width 12 height 12
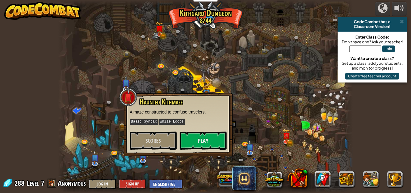
click at [243, 102] on div at bounding box center [205, 96] width 295 height 193
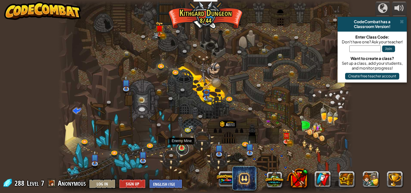
click at [178, 149] on link at bounding box center [182, 149] width 12 height 12
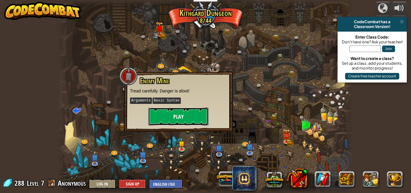
click at [186, 117] on button "Play" at bounding box center [178, 116] width 60 height 18
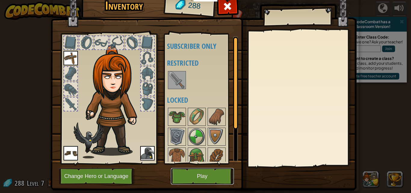
click at [206, 173] on button "Play" at bounding box center [202, 176] width 63 height 17
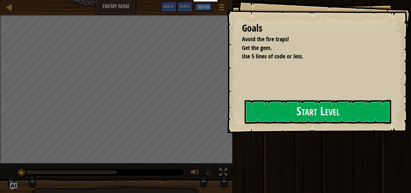
click at [227, 101] on div "Goals Avoid the fire traps! Get the gem. Use 5 lines of code or less. Start Lev…" at bounding box center [319, 66] width 184 height 133
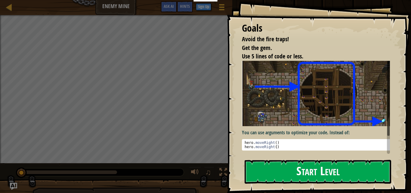
click at [278, 105] on img at bounding box center [318, 93] width 152 height 65
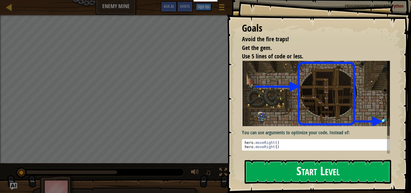
click at [273, 161] on button "Start Level" at bounding box center [317, 172] width 146 height 24
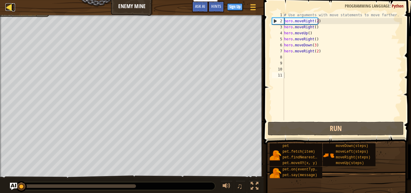
click at [8, 9] on div at bounding box center [9, 7] width 8 height 8
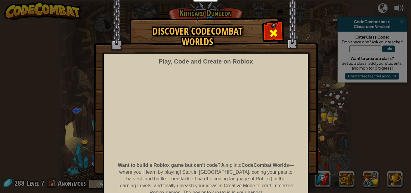
click at [275, 25] on div at bounding box center [273, 32] width 19 height 19
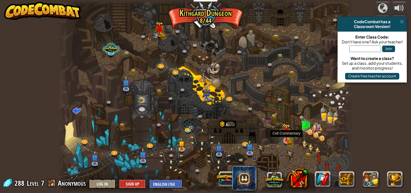
click at [289, 139] on img at bounding box center [286, 131] width 8 height 17
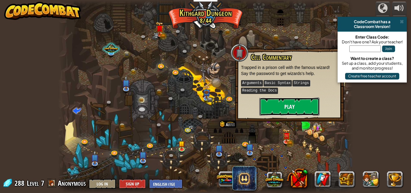
click at [281, 109] on button "Play" at bounding box center [289, 106] width 60 height 18
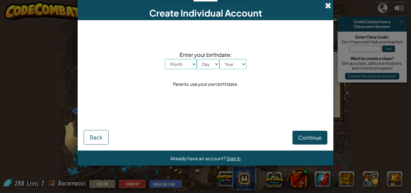
click at [325, 8] on span at bounding box center [328, 5] width 6 height 6
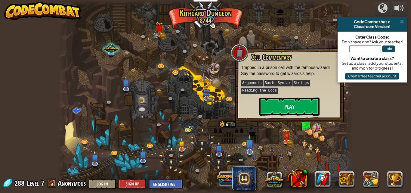
drag, startPoint x: 243, startPoint y: 150, endPoint x: 248, endPoint y: 150, distance: 4.5
click at [248, 150] on div "Twisted Canyon (Locked) Challenge: collect the most gold using all the programm…" at bounding box center [205, 96] width 295 height 193
click at [248, 150] on img at bounding box center [249, 143] width 8 height 18
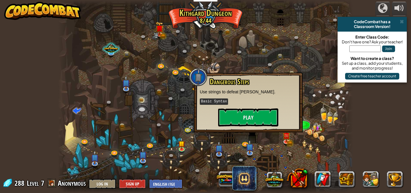
click at [256, 127] on div "Dangerous Steps Use strings to defeat [PERSON_NAME]. Basic Syntax Play" at bounding box center [248, 102] width 109 height 60
click at [254, 120] on button "Play" at bounding box center [248, 117] width 60 height 18
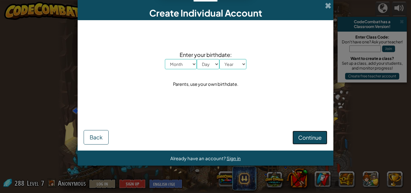
click at [302, 139] on span "Continue" at bounding box center [309, 137] width 23 height 7
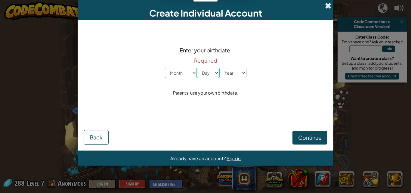
click at [325, 7] on span at bounding box center [328, 5] width 6 height 6
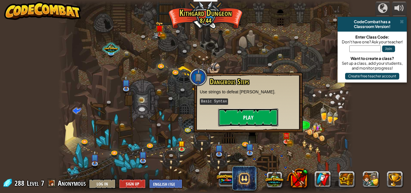
click at [253, 116] on button "Play" at bounding box center [248, 117] width 60 height 18
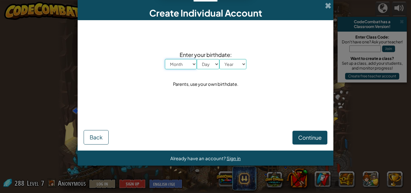
click at [187, 66] on select "Month January February March April May June July August September October Novem…" at bounding box center [181, 64] width 32 height 10
select select "5"
click at [165, 59] on select "Month January February March April May June July August September October Novem…" at bounding box center [181, 64] width 32 height 10
click at [206, 61] on select "Day 1 2 3 4 5 6 7 8 9 10 11 12 13 14 15 16 17 18 19 20 21 22 23 24 25 26 27 28 …" at bounding box center [208, 64] width 23 height 10
select select "2"
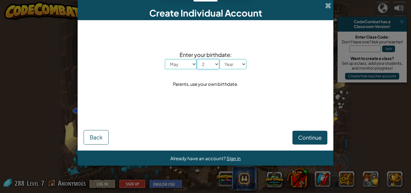
click at [197, 59] on select "Day 1 2 3 4 5 6 7 8 9 10 11 12 13 14 15 16 17 18 19 20 21 22 23 24 25 26 27 28 …" at bounding box center [208, 64] width 23 height 10
click at [231, 64] on select "Year [DATE] 2024 2023 2022 2021 2020 2019 2018 2017 2016 2015 2014 2013 2012 20…" at bounding box center [232, 64] width 27 height 10
select select "2014"
click at [219, 59] on select "Year [DATE] 2024 2023 2022 2021 2020 2019 2018 2017 2016 2015 2014 2013 2012 20…" at bounding box center [232, 64] width 27 height 10
click at [312, 141] on span "Continue" at bounding box center [309, 137] width 23 height 7
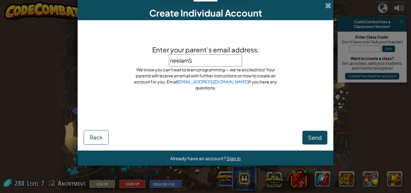
click at [213, 64] on input "neelamS" at bounding box center [205, 60] width 73 height 12
type input "[EMAIL_ADDRESS][DOMAIN_NAME],"
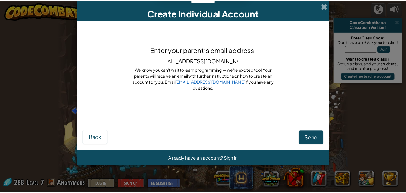
scroll to position [0, 17]
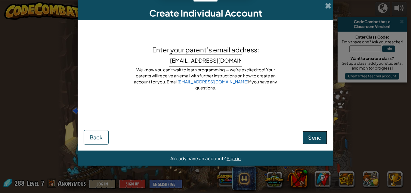
click at [312, 138] on span "Send" at bounding box center [315, 137] width 14 height 7
click at [312, 138] on div "Send Back" at bounding box center [205, 131] width 243 height 27
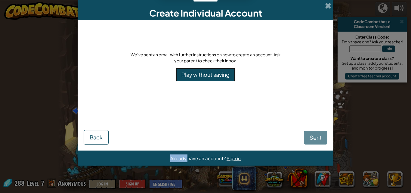
click at [206, 75] on link "Play without saving" at bounding box center [206, 75] width 60 height 14
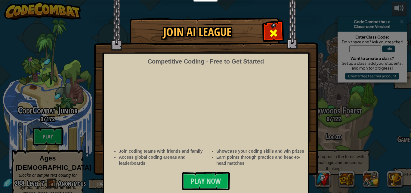
click at [274, 29] on span at bounding box center [273, 33] width 10 height 10
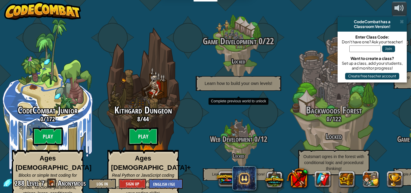
click at [249, 57] on h4 "Locked" at bounding box center [238, 60] width 114 height 7
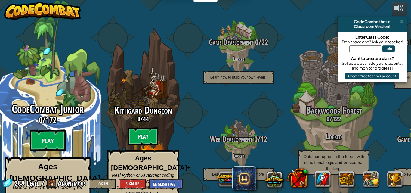
click at [68, 124] on div "CodeCombat Junior 0 / 172 Play Ages [DEMOGRAPHIC_DATA] Blocks or simple text co…" at bounding box center [47, 160] width 114 height 114
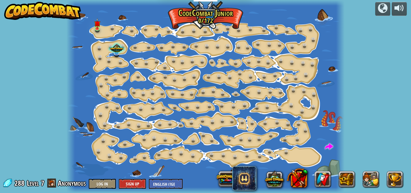
click at [70, 16] on img at bounding box center [42, 11] width 77 height 18
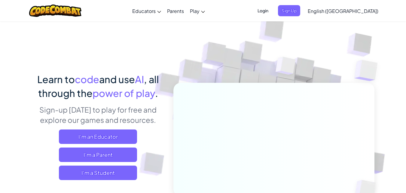
click at [96, 29] on div "Learn to code and use AI , all through the power of play . Sign-up [DATE] to pl…" at bounding box center [203, 130] width 343 height 219
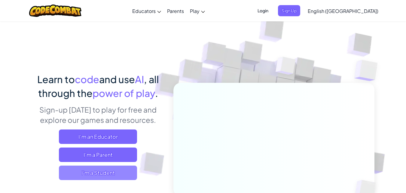
click at [119, 169] on span "I'm a Student" at bounding box center [98, 172] width 78 height 14
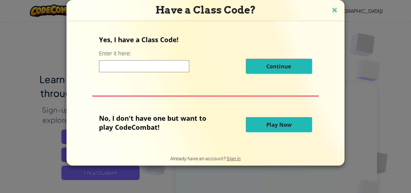
click at [333, 6] on img at bounding box center [334, 10] width 8 height 9
